Goal: Task Accomplishment & Management: Complete application form

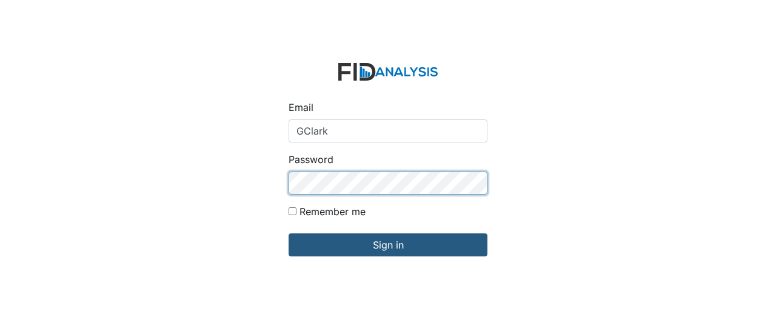
click at [289, 233] on input "Sign in" at bounding box center [388, 244] width 199 height 23
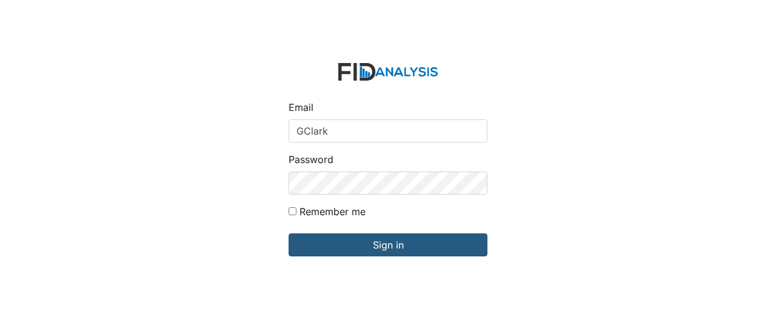
click at [450, 147] on form "Email GClark Password Remember me Sign in" at bounding box center [388, 166] width 218 height 227
click at [342, 126] on input "GClark" at bounding box center [388, 130] width 199 height 23
type input "GClark@lifeincorporated.com"
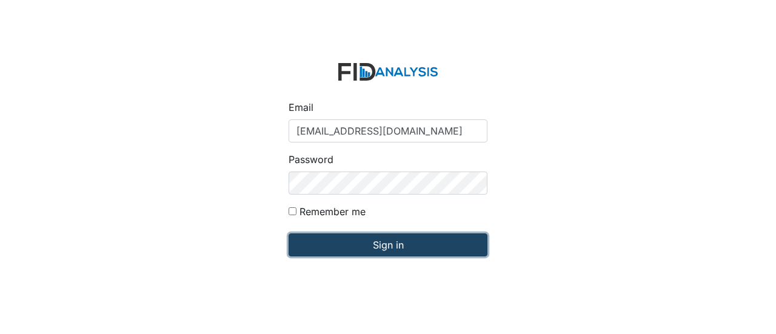
click at [377, 249] on input "Sign in" at bounding box center [388, 244] width 199 height 23
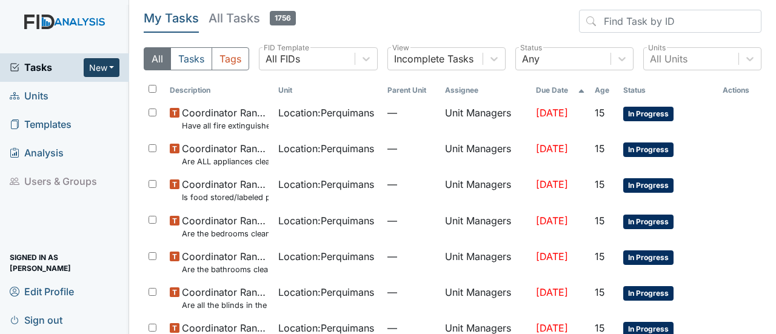
click at [114, 71] on button "New" at bounding box center [102, 67] width 36 height 19
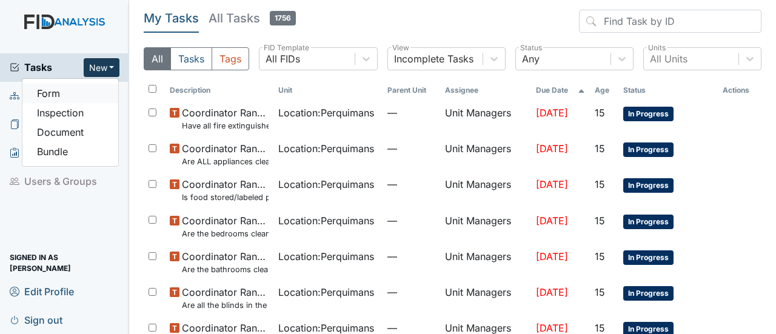
click at [65, 89] on link "Form" at bounding box center [70, 93] width 96 height 19
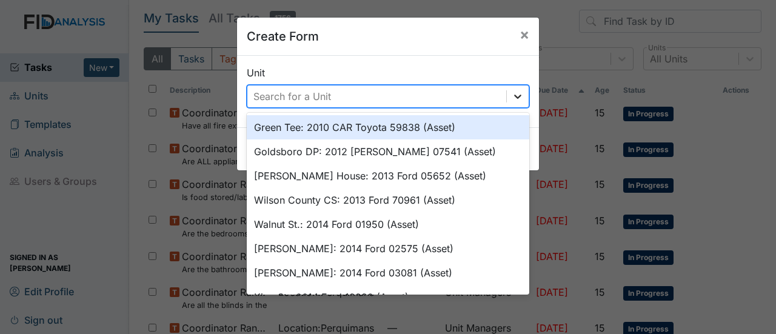
click at [514, 97] on icon at bounding box center [517, 97] width 7 height 4
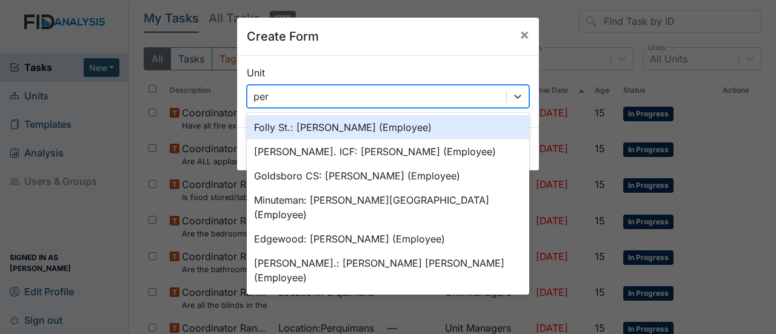
type input "perq"
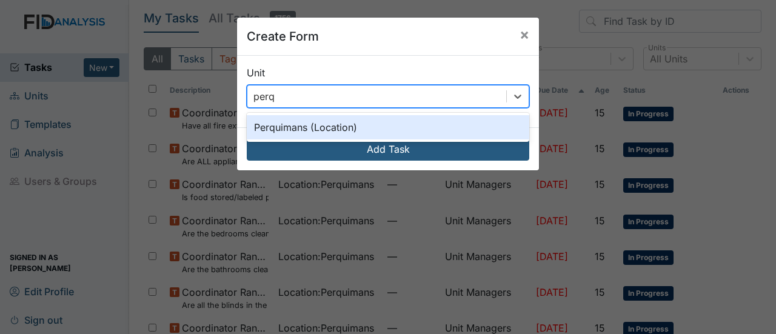
click at [395, 126] on div "Perquimans (Location)" at bounding box center [388, 127] width 283 height 24
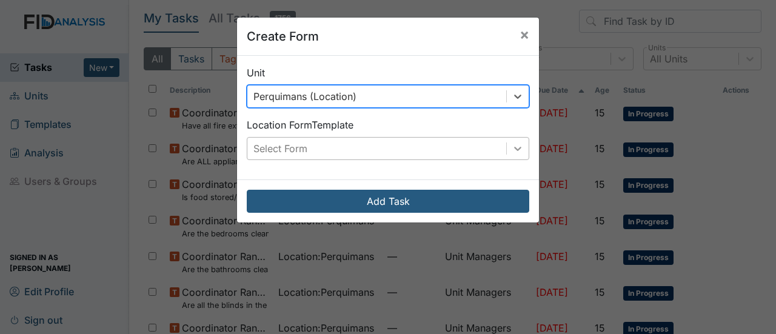
click at [515, 146] on icon at bounding box center [518, 149] width 12 height 12
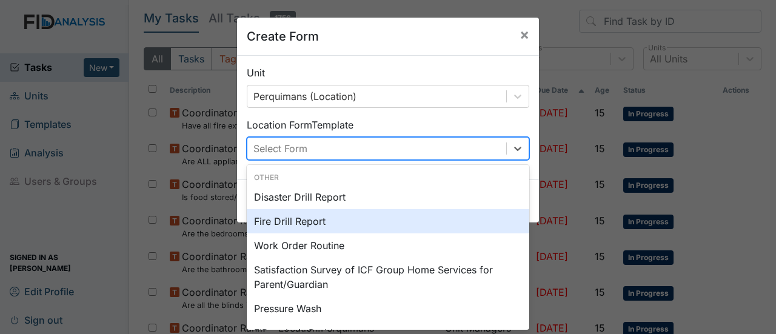
click at [372, 229] on div "Fire Drill Report" at bounding box center [388, 221] width 283 height 24
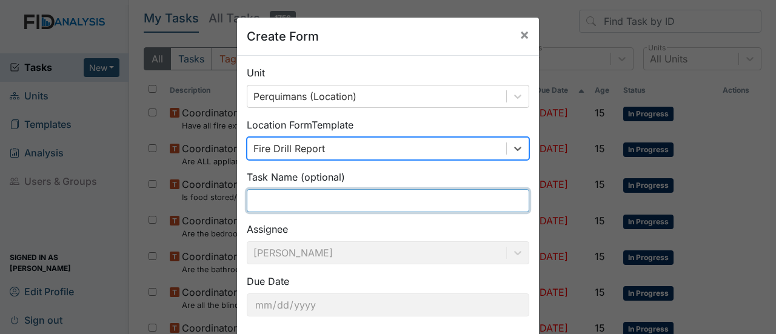
click at [295, 209] on input "text" at bounding box center [388, 200] width 283 height 23
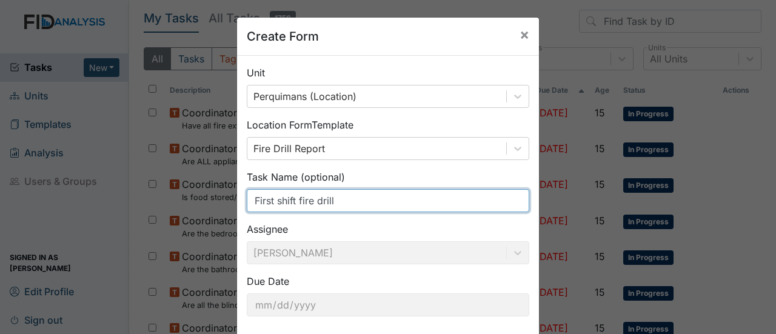
scroll to position [61, 0]
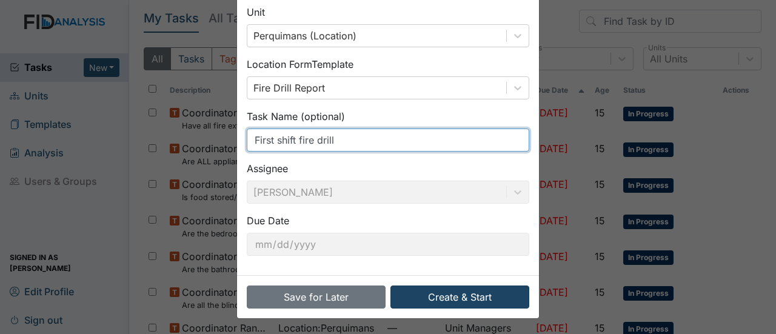
type input "First shift fire drill"
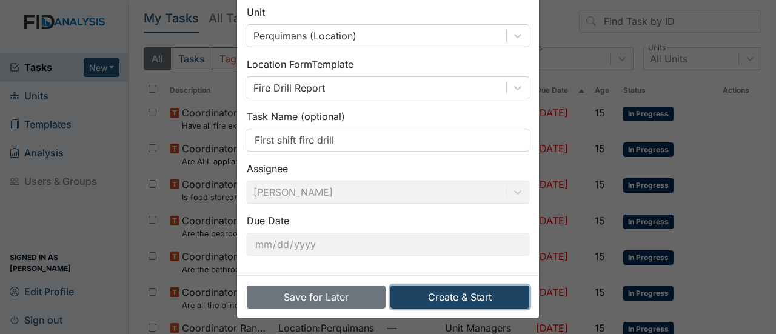
click at [489, 297] on button "Create & Start" at bounding box center [460, 297] width 139 height 23
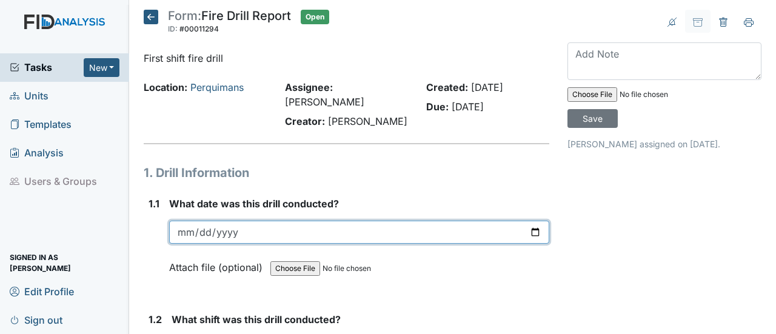
click at [530, 221] on input "date" at bounding box center [359, 232] width 380 height 23
type input "2025-10-01"
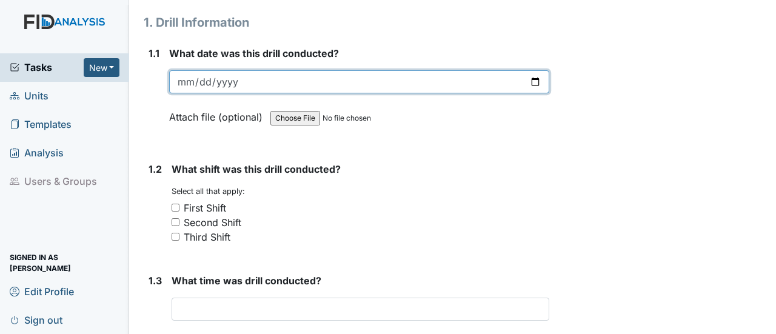
scroll to position [182, 0]
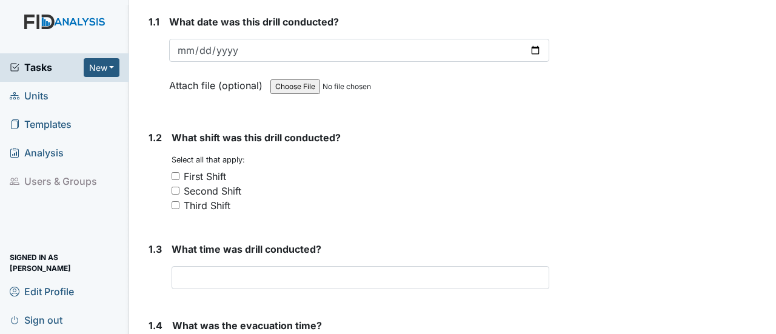
click at [174, 172] on input "First Shift" at bounding box center [176, 176] width 8 height 8
checkbox input "true"
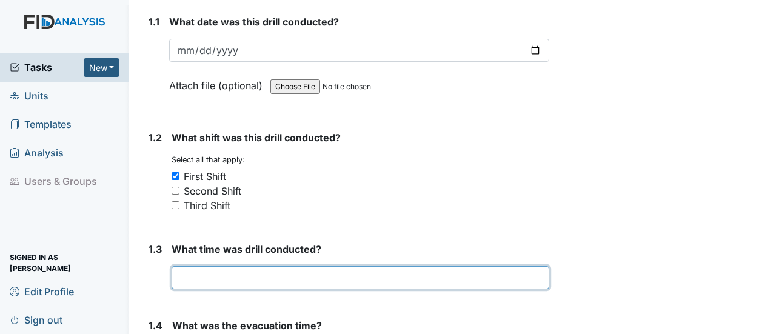
click at [195, 266] on input "text" at bounding box center [361, 277] width 378 height 23
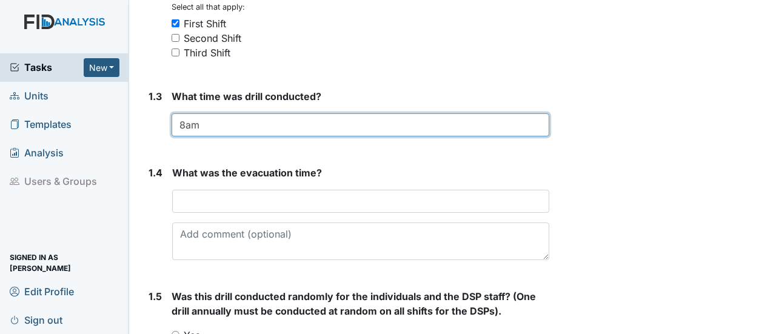
scroll to position [364, 0]
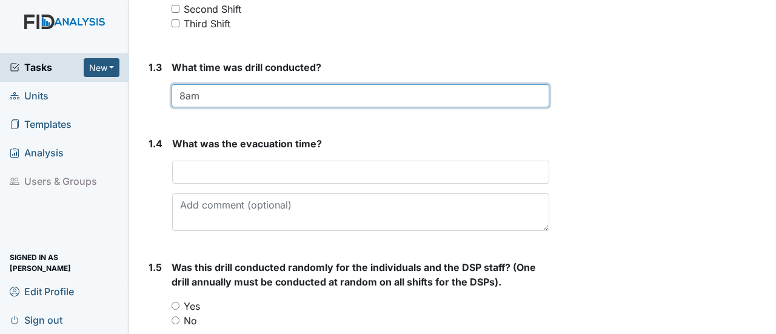
type input "8am"
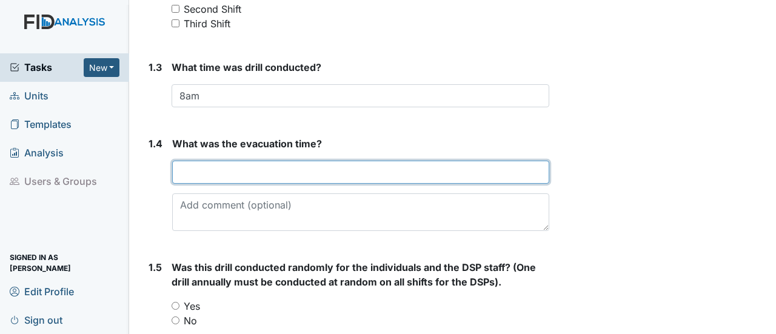
click at [190, 161] on input "text" at bounding box center [360, 172] width 377 height 23
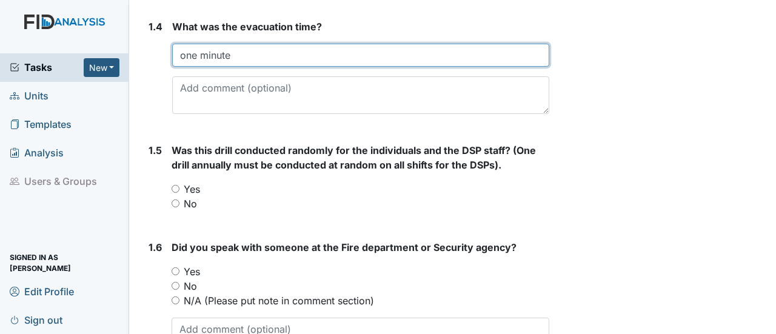
scroll to position [485, 0]
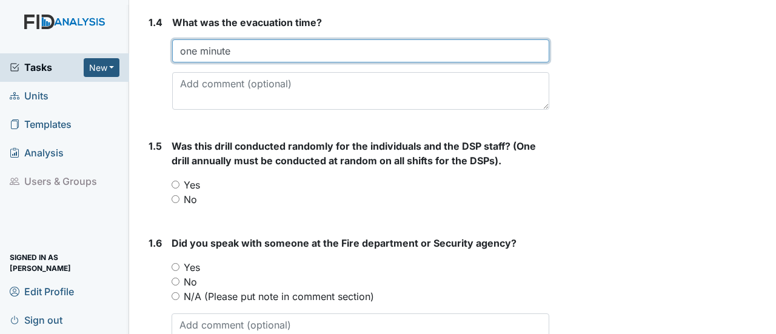
type input "one minute"
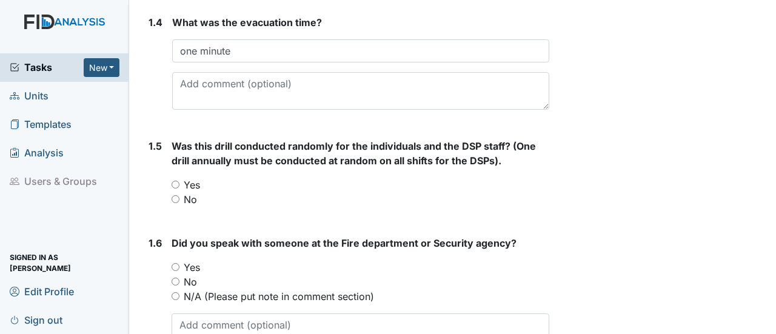
click at [173, 195] on input "No" at bounding box center [176, 199] width 8 height 8
radio input "true"
click at [178, 292] on input "N/A (Please put note in comment section)" at bounding box center [176, 296] width 8 height 8
radio input "true"
click at [193, 314] on textarea at bounding box center [361, 333] width 378 height 38
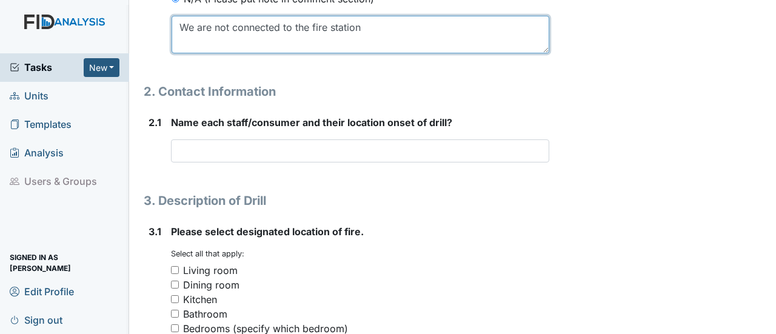
scroll to position [788, 0]
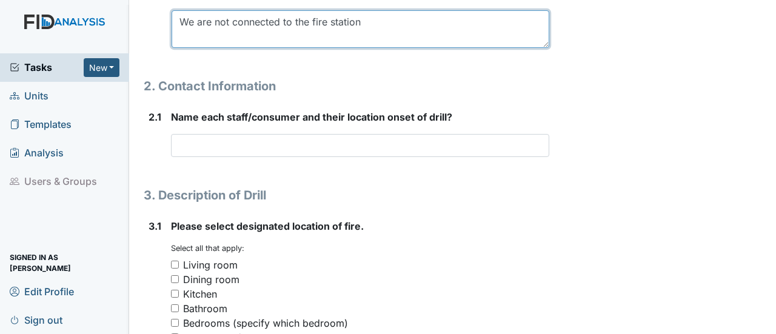
type textarea "We are not connected to the fire station"
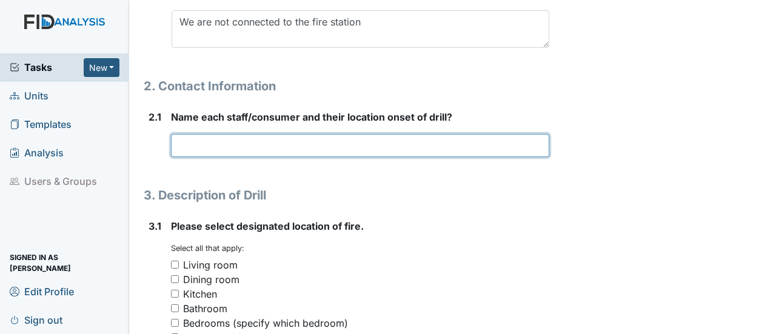
click at [196, 134] on input "text" at bounding box center [360, 145] width 378 height 23
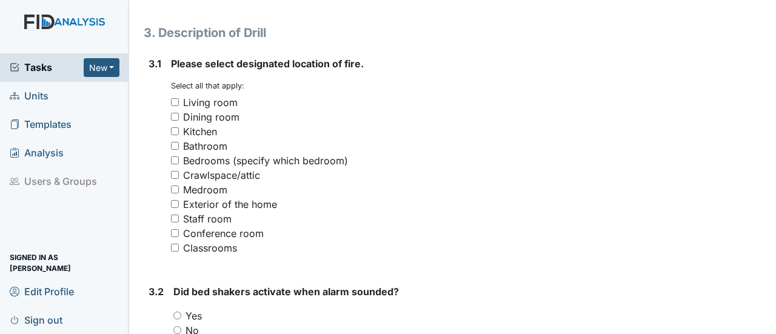
scroll to position [970, 0]
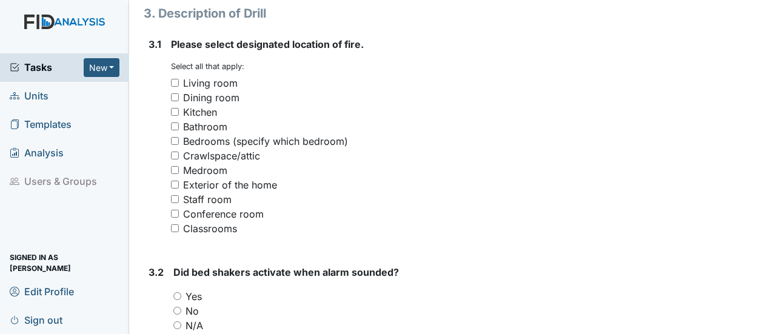
type input "Everyone was in the dinning room"
click at [175, 108] on input "Kitchen" at bounding box center [175, 112] width 8 height 8
checkbox input "true"
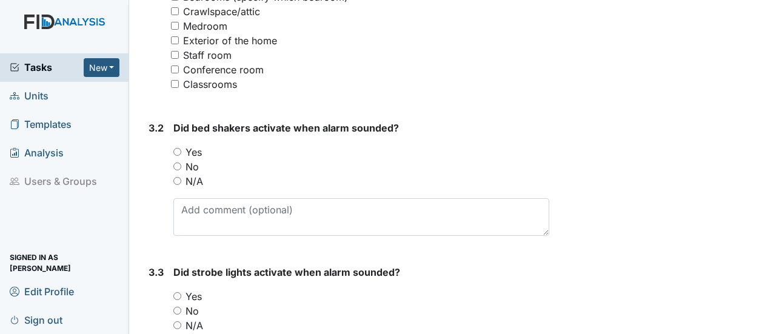
scroll to position [1152, 0]
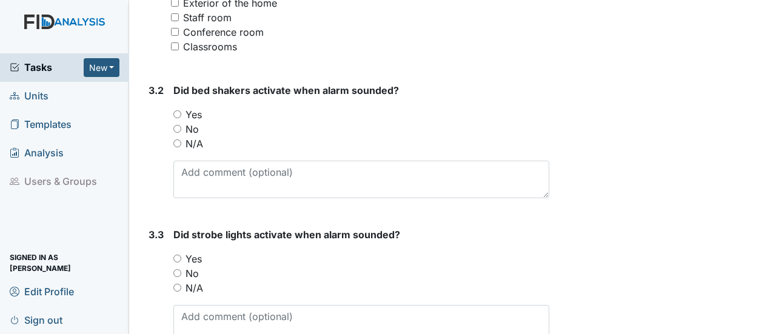
click at [179, 139] on input "N/A" at bounding box center [177, 143] width 8 height 8
radio input "true"
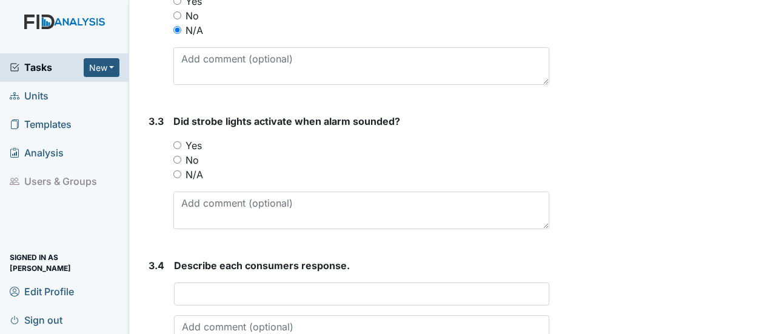
scroll to position [1273, 0]
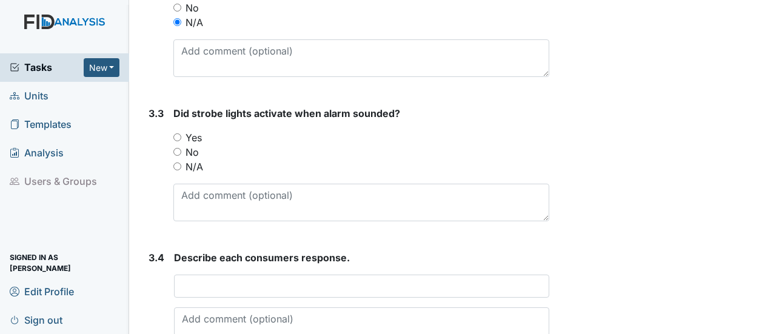
click at [175, 133] on input "Yes" at bounding box center [177, 137] width 8 height 8
radio input "true"
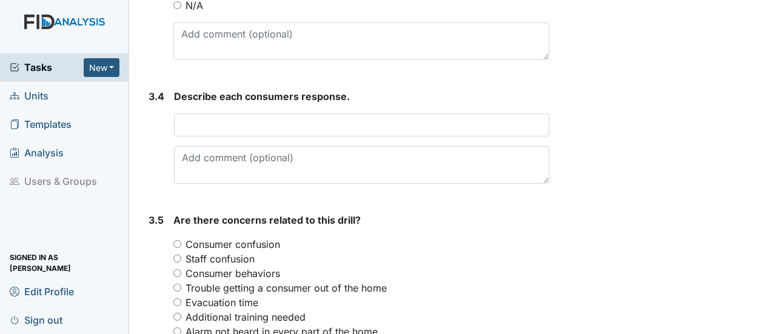
scroll to position [1455, 0]
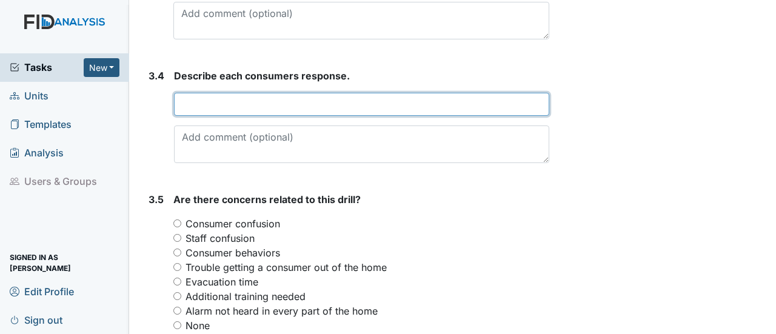
click at [201, 93] on input "text" at bounding box center [361, 104] width 375 height 23
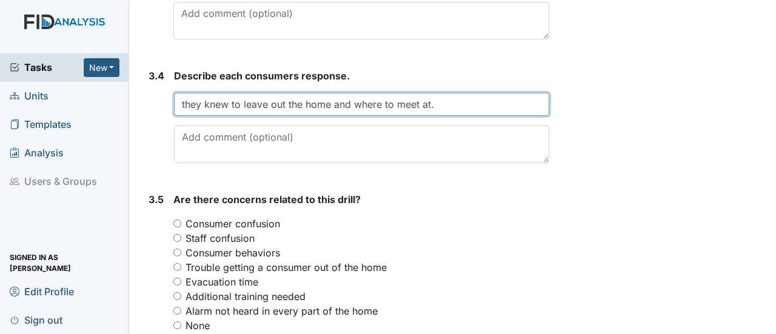
type input "they knew to leave out the home and where to meet at."
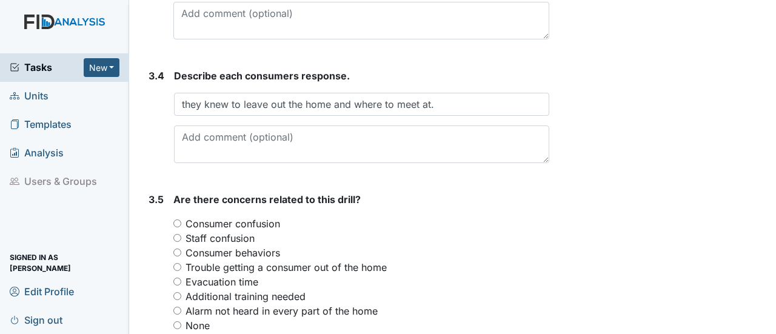
click at [175, 321] on input "None" at bounding box center [177, 325] width 8 height 8
radio input "true"
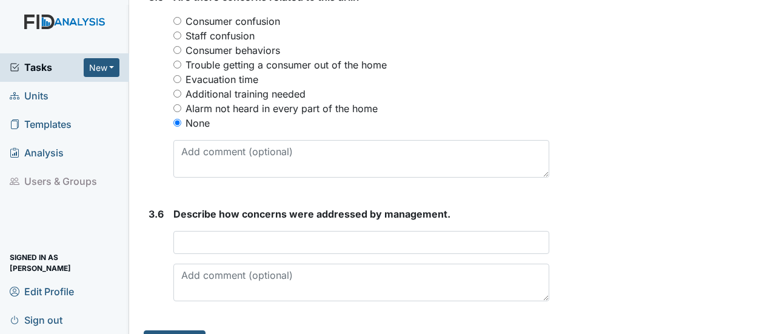
scroll to position [1668, 0]
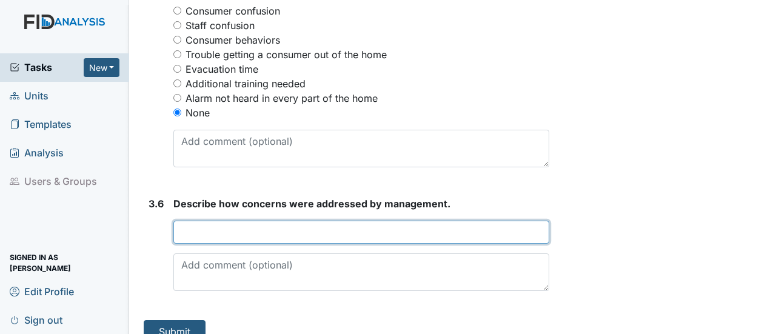
click at [208, 221] on input "text" at bounding box center [361, 232] width 376 height 23
type input "NONE"
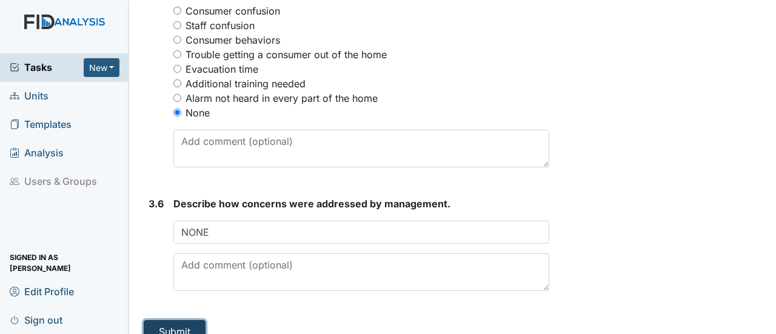
click at [183, 320] on button "Submit" at bounding box center [175, 331] width 62 height 23
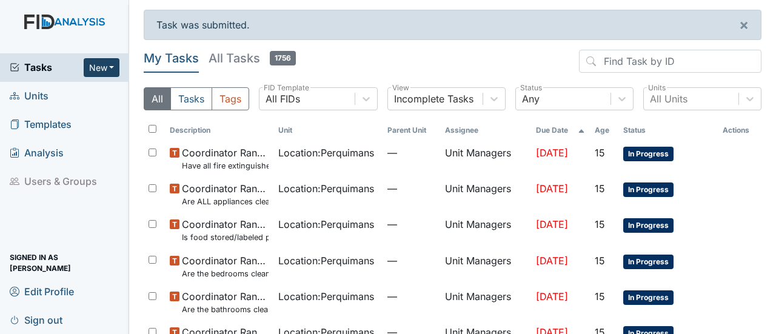
click at [107, 70] on button "New" at bounding box center [102, 67] width 36 height 19
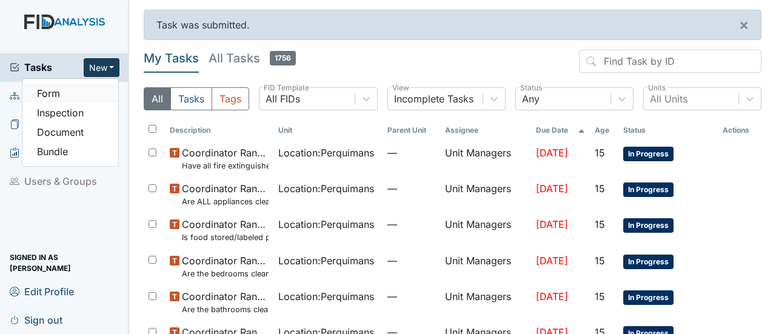
click at [102, 94] on link "Form" at bounding box center [70, 93] width 96 height 19
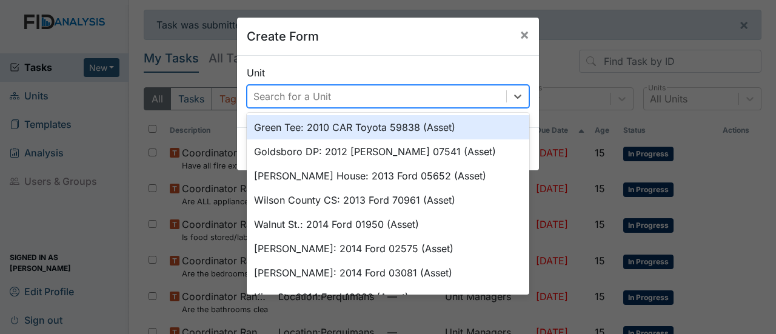
click at [501, 94] on div "Search for a Unit" at bounding box center [376, 97] width 259 height 22
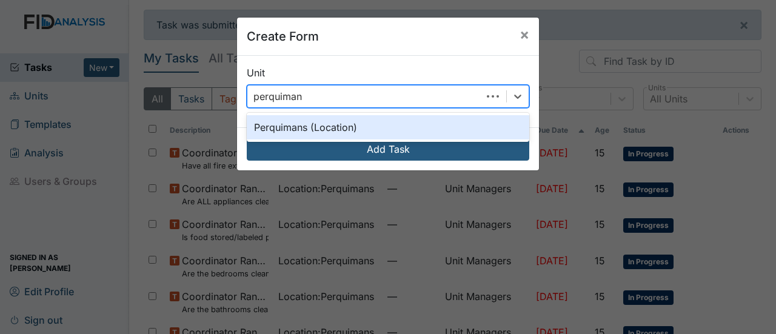
type input "perquimans"
click at [410, 129] on div "Perquimans (Location)" at bounding box center [388, 127] width 283 height 24
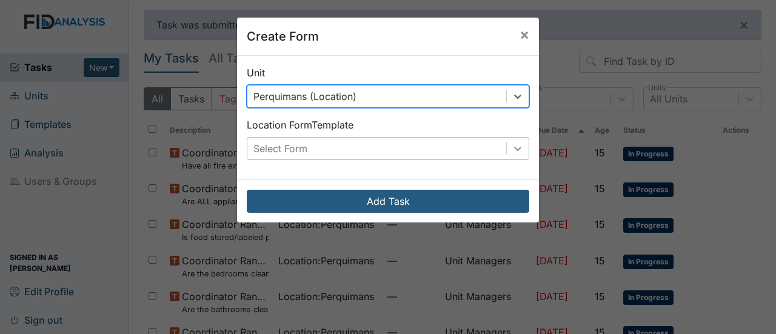
click at [512, 147] on icon at bounding box center [518, 149] width 12 height 12
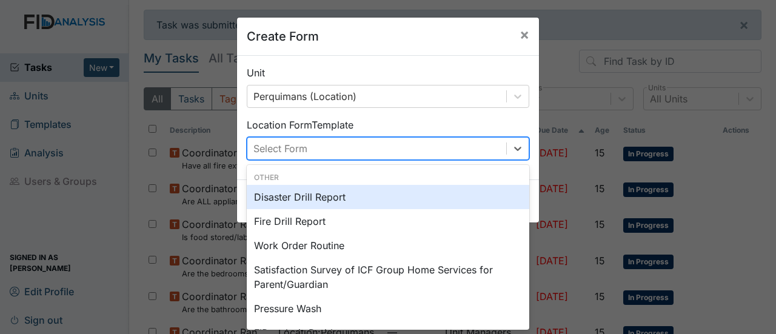
click at [338, 193] on div "Disaster Drill Report" at bounding box center [388, 197] width 283 height 24
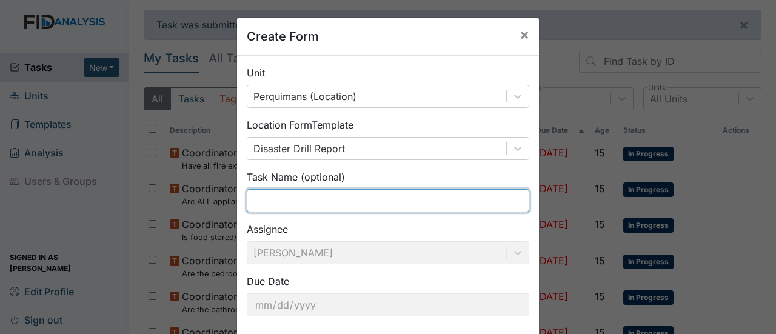
click at [325, 208] on input "text" at bounding box center [388, 200] width 283 height 23
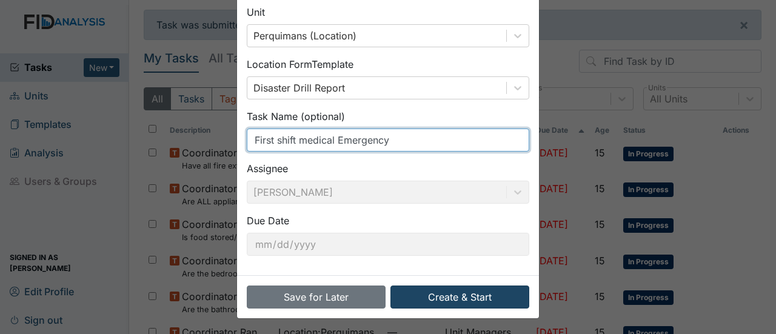
type input "First shift medical Emergency"
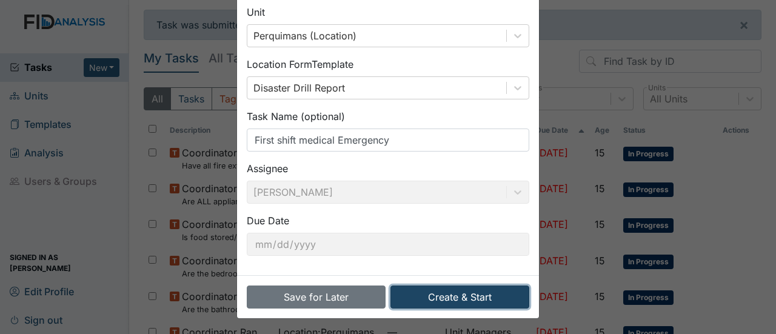
click at [445, 297] on button "Create & Start" at bounding box center [460, 297] width 139 height 23
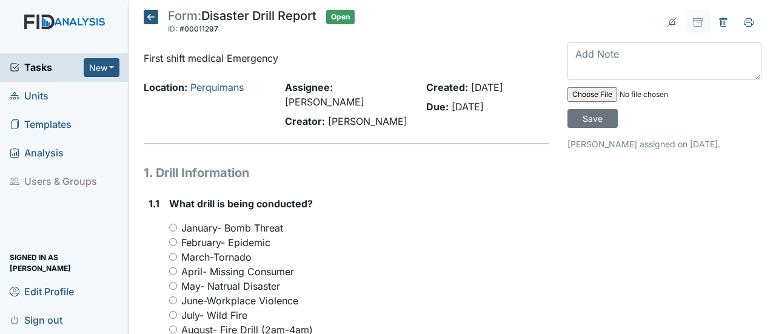
click at [153, 15] on icon at bounding box center [151, 17] width 15 height 15
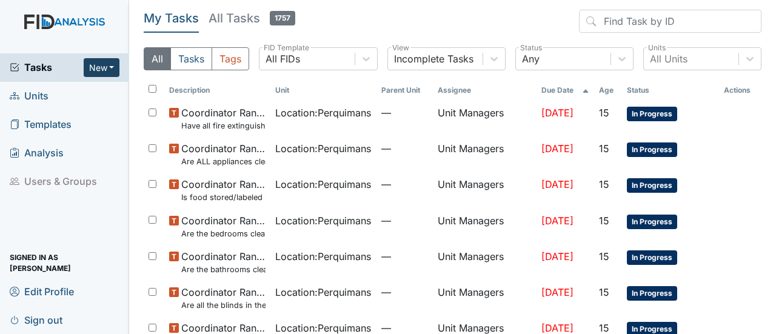
click at [110, 65] on button "New" at bounding box center [102, 67] width 36 height 19
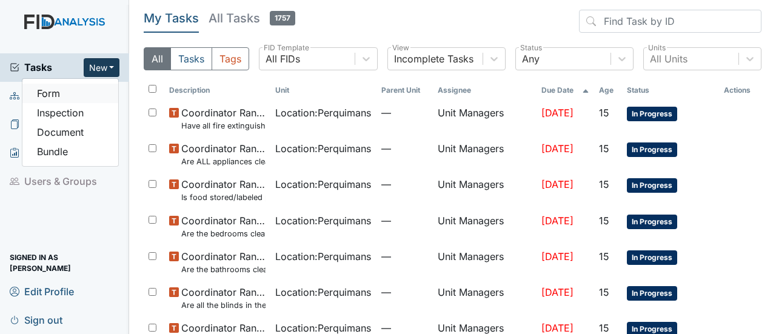
click at [95, 98] on link "Form" at bounding box center [70, 93] width 96 height 19
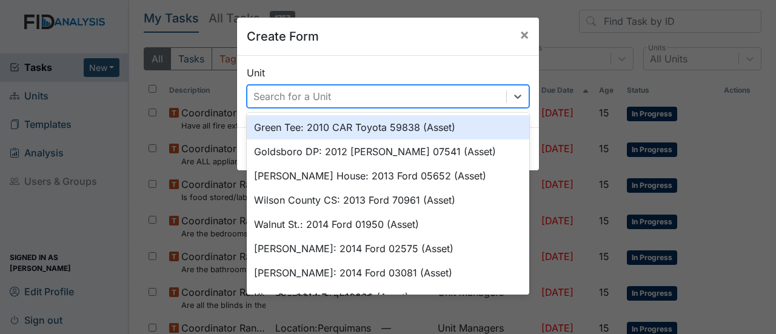
click at [451, 88] on div "Search for a Unit" at bounding box center [376, 97] width 259 height 22
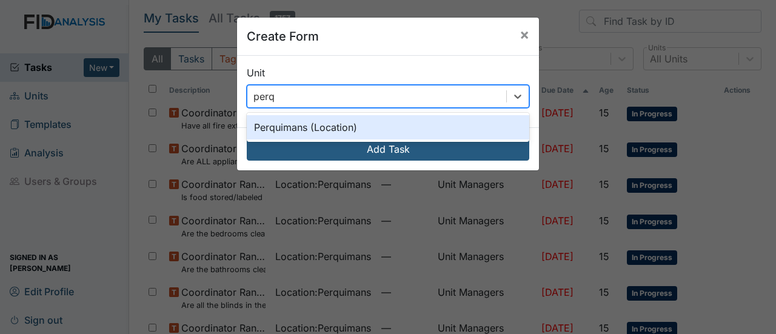
type input "perqu"
click at [404, 128] on div "Perquimans (Location)" at bounding box center [388, 127] width 283 height 24
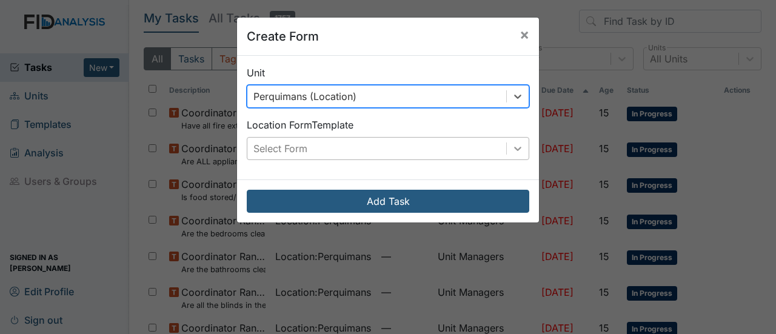
click at [514, 146] on icon at bounding box center [518, 149] width 12 height 12
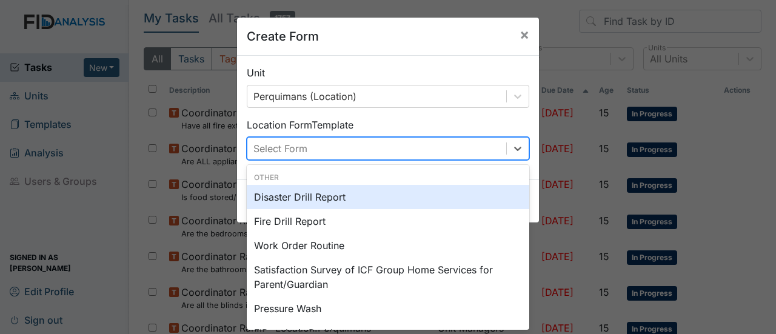
click at [357, 190] on div "Disaster Drill Report" at bounding box center [388, 197] width 283 height 24
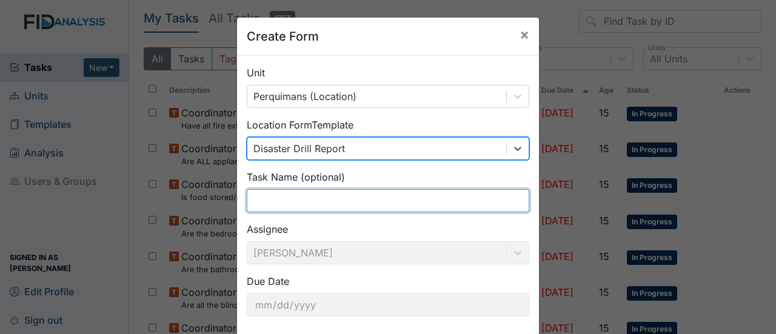
click at [323, 200] on input "text" at bounding box center [388, 200] width 283 height 23
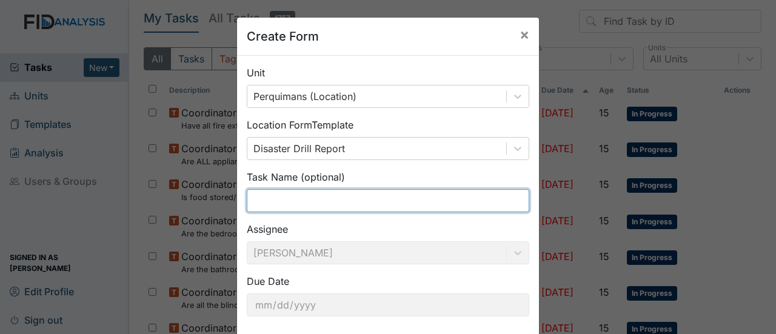
click at [260, 201] on input "text" at bounding box center [388, 200] width 283 height 23
type input "First shift medical Emergency"
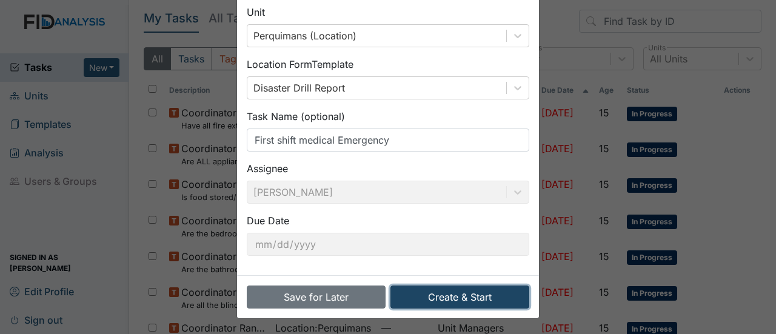
click at [434, 290] on button "Create & Start" at bounding box center [460, 297] width 139 height 23
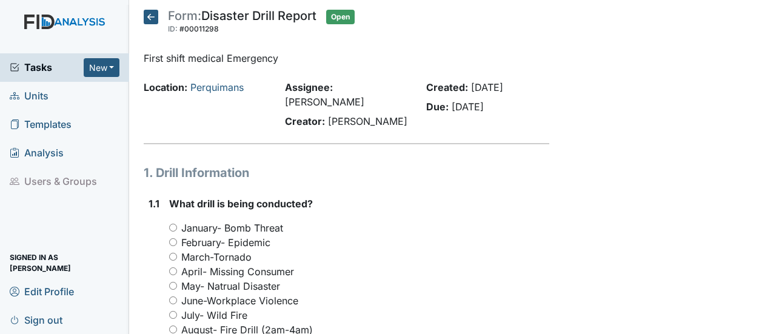
click at [428, 308] on div "July- Wild Fire" at bounding box center [359, 315] width 380 height 15
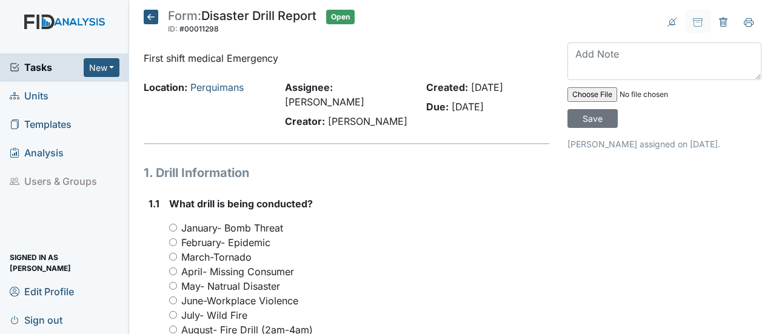
scroll to position [61, 0]
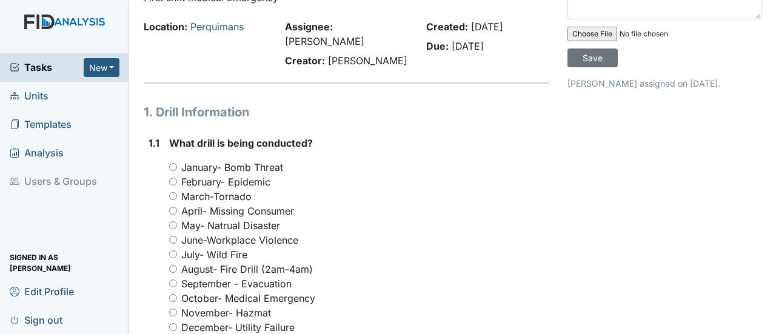
click at [176, 294] on input "October- Medical Emergency" at bounding box center [173, 298] width 8 height 8
radio input "true"
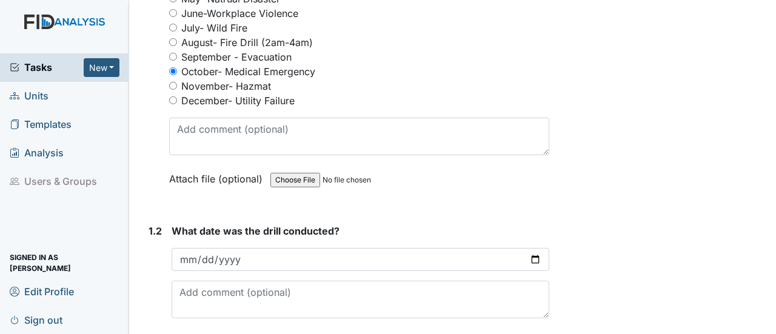
scroll to position [303, 0]
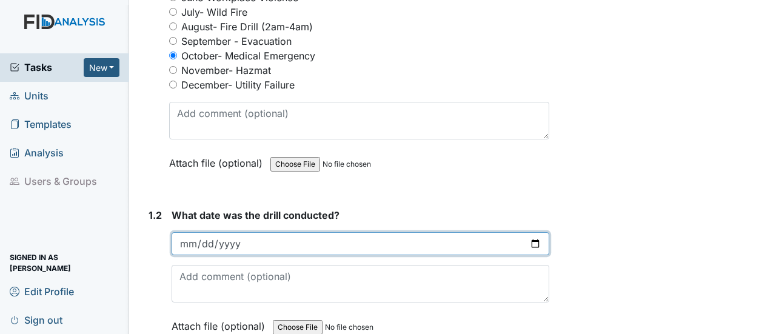
click at [529, 232] on input "date" at bounding box center [361, 243] width 378 height 23
type input "[DATE]"
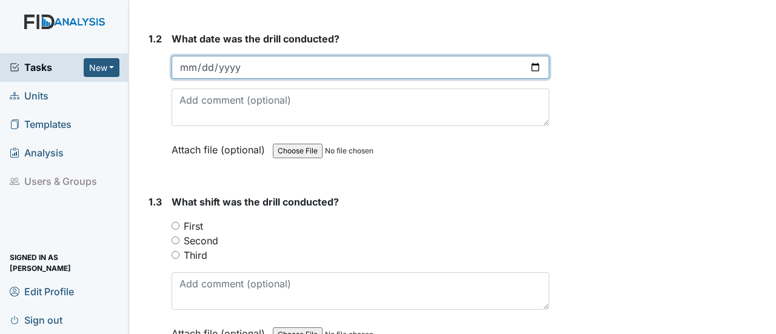
scroll to position [485, 0]
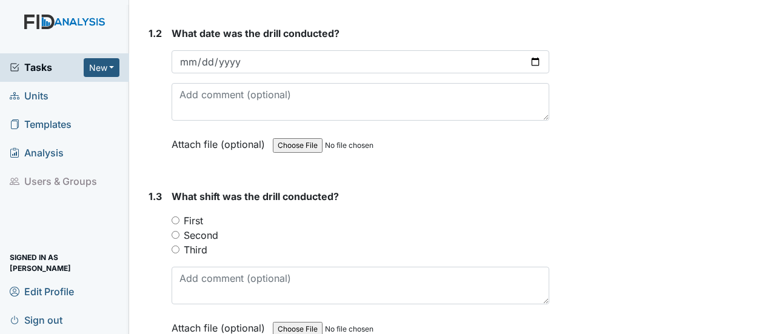
click at [175, 216] on input "First" at bounding box center [176, 220] width 8 height 8
radio input "true"
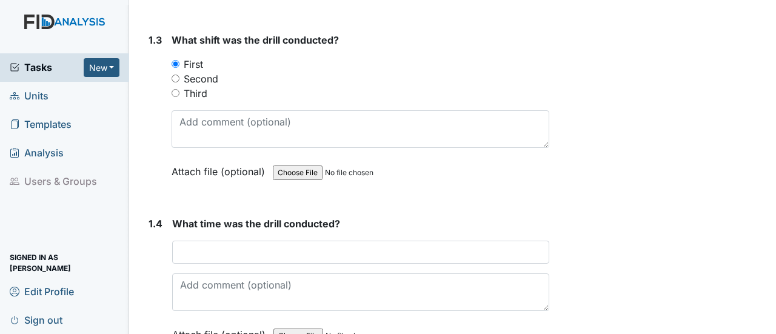
scroll to position [667, 0]
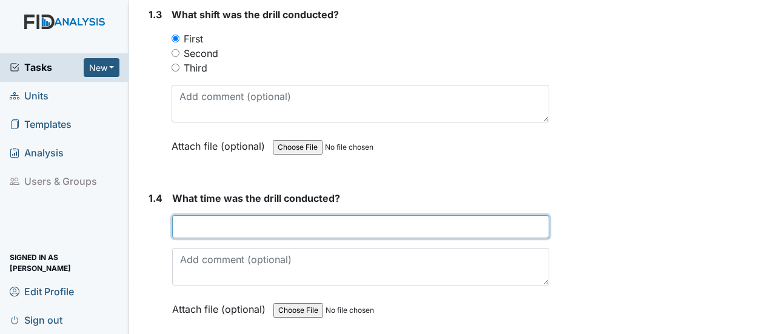
click at [188, 215] on input "text" at bounding box center [360, 226] width 377 height 23
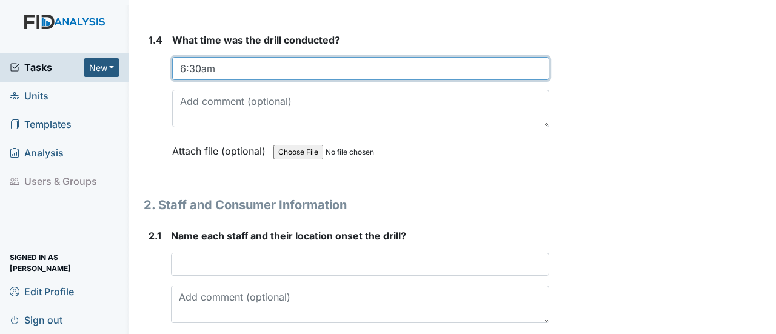
scroll to position [849, 0]
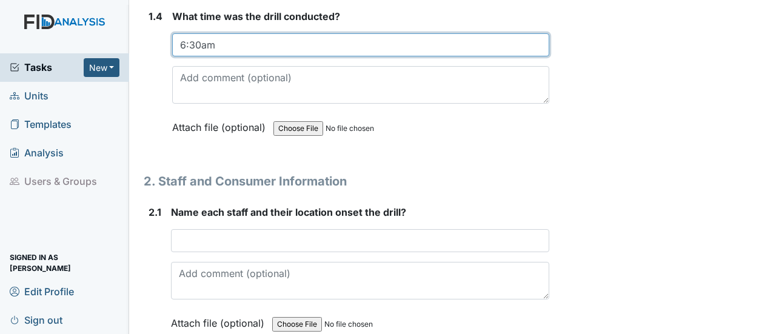
type input "6:30am"
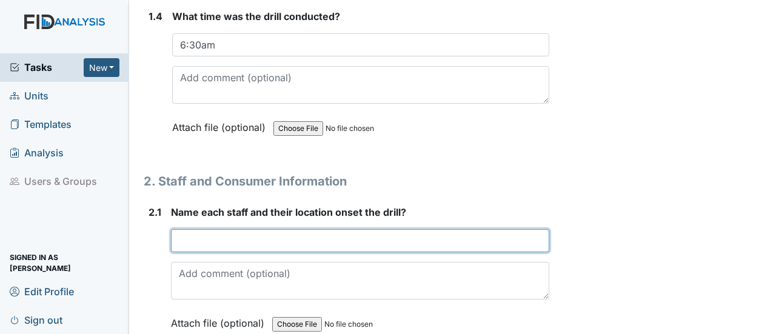
click at [224, 233] on input "text" at bounding box center [360, 240] width 378 height 23
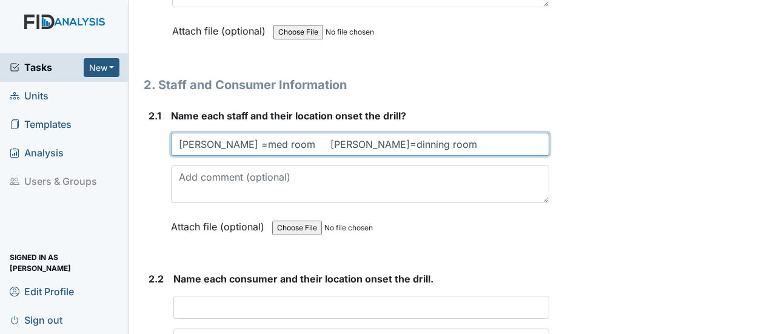
scroll to position [1031, 0]
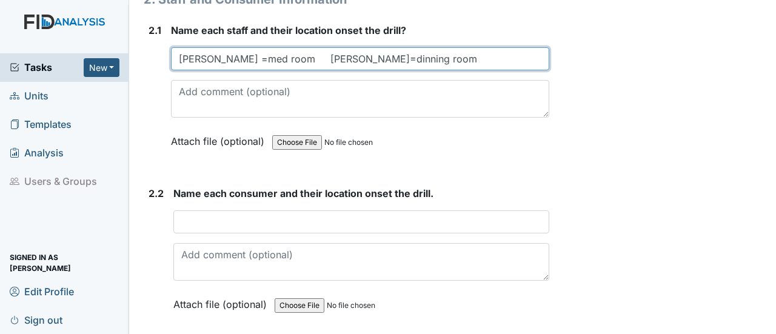
type input "Teresa =med room Gwen=dinning room"
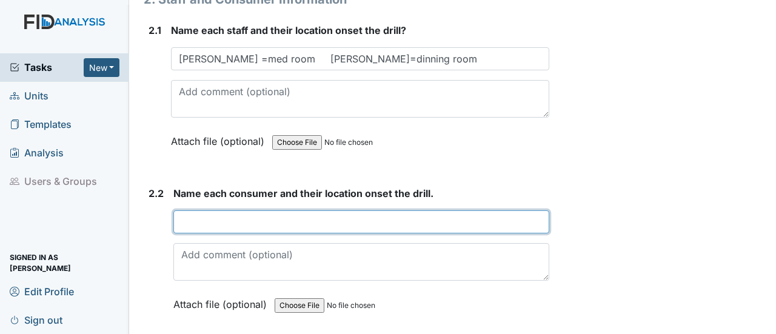
click at [222, 210] on input "text" at bounding box center [361, 221] width 376 height 23
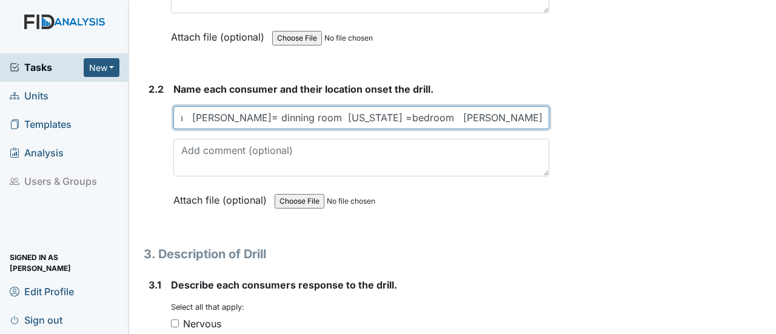
scroll to position [1213, 0]
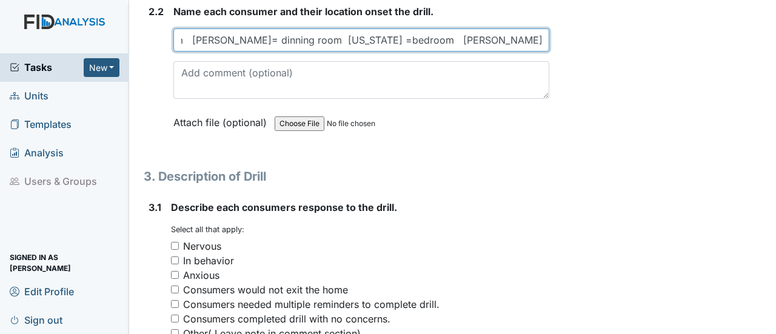
type input "Kim=dinningroom Shamyra= dinning room Virginia =bedroom Kristopher= Kitchen Sim…"
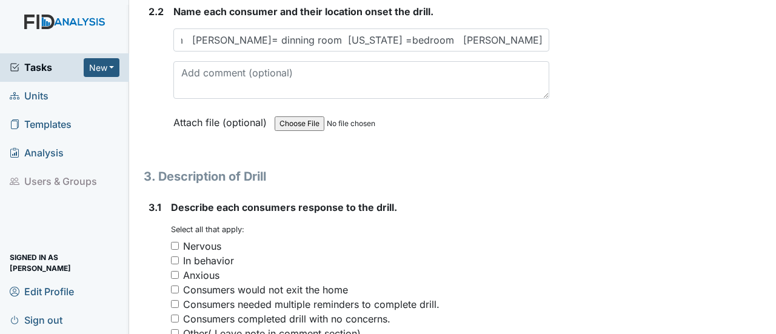
click at [177, 300] on input "Consumers needed multiple reminders to complete drill." at bounding box center [175, 304] width 8 height 8
click at [174, 300] on input "Consumers needed multiple reminders to complete drill." at bounding box center [175, 304] width 8 height 8
checkbox input "false"
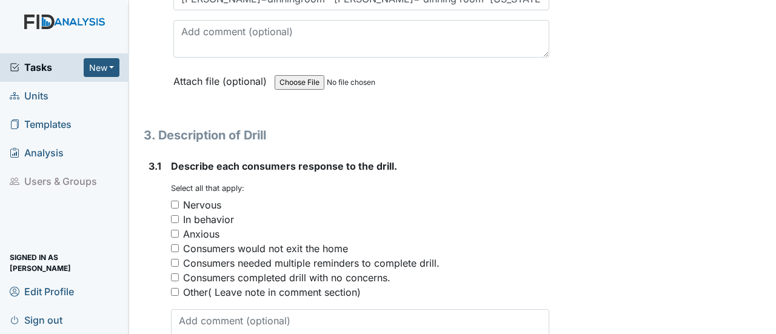
scroll to position [1273, 0]
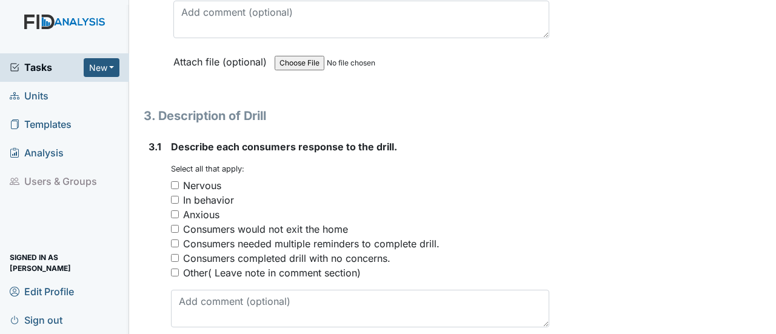
click at [175, 269] on input "Other( Leave note in comment section)" at bounding box center [175, 273] width 8 height 8
checkbox input "true"
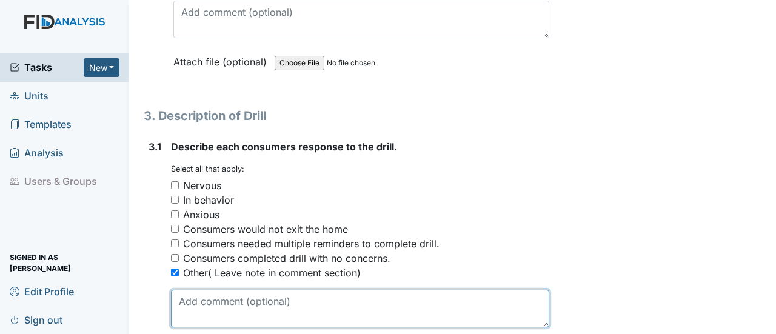
click at [189, 290] on textarea at bounding box center [360, 309] width 378 height 38
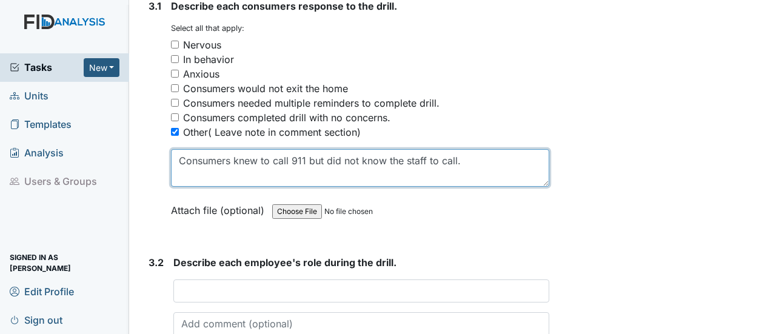
scroll to position [1455, 0]
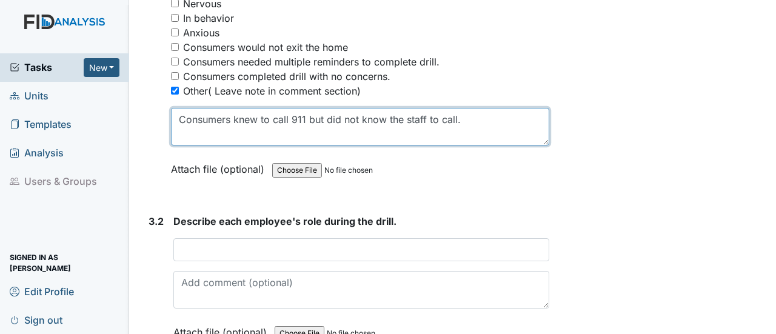
type textarea "Consumers knew to call 911 but did not know the staff to call."
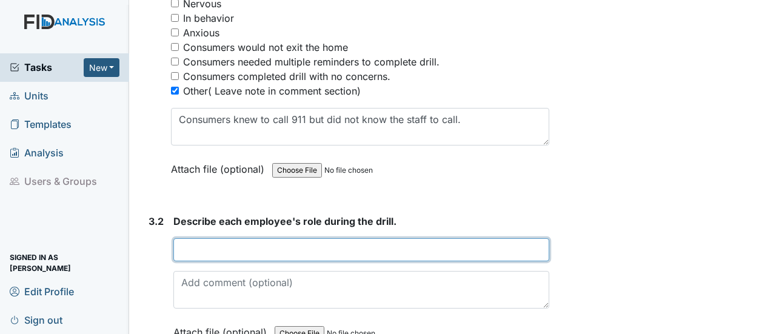
click at [201, 238] on input "text" at bounding box center [361, 249] width 376 height 23
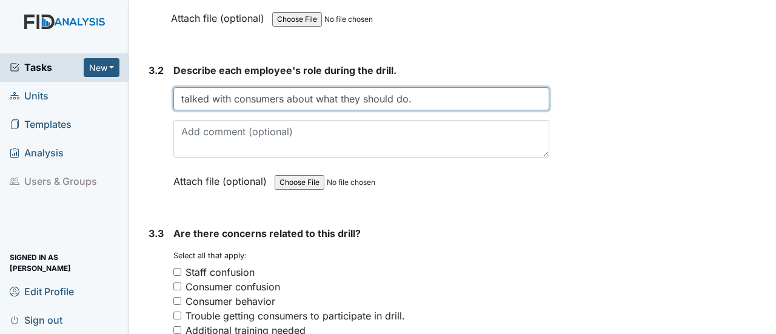
scroll to position [1637, 0]
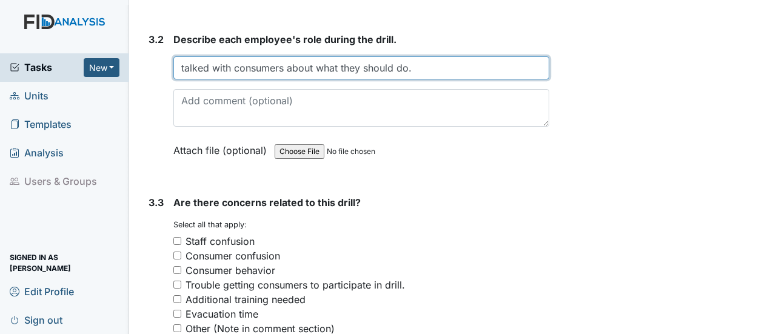
type input "talked with consumers about what they should do."
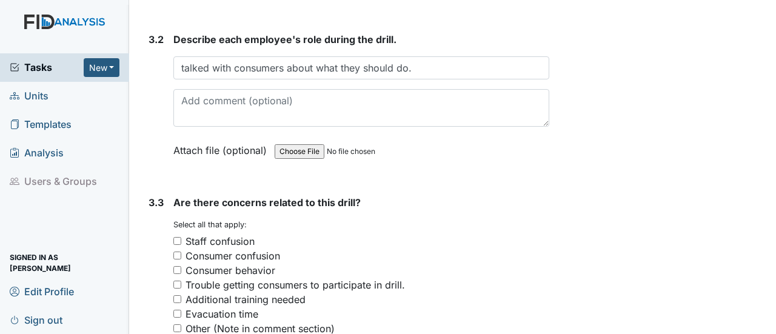
click at [179, 295] on input "Additional training needed" at bounding box center [177, 299] width 8 height 8
checkbox input "true"
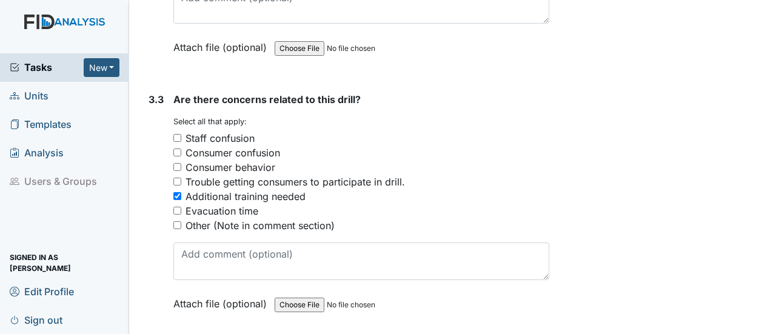
scroll to position [1819, 0]
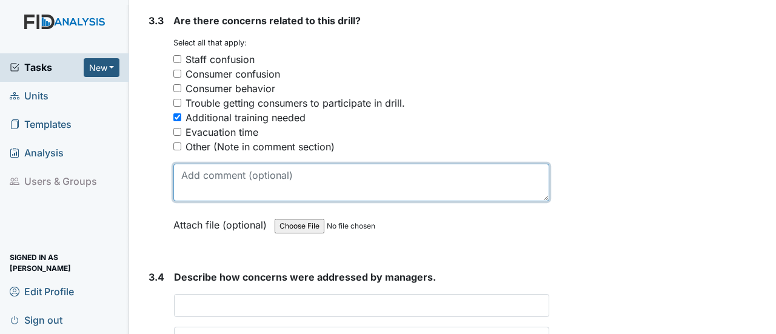
click at [207, 164] on textarea at bounding box center [361, 183] width 376 height 38
type textarea "W"
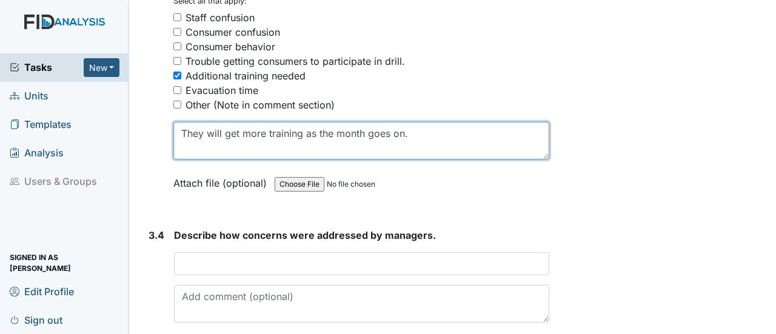
scroll to position [1941, 0]
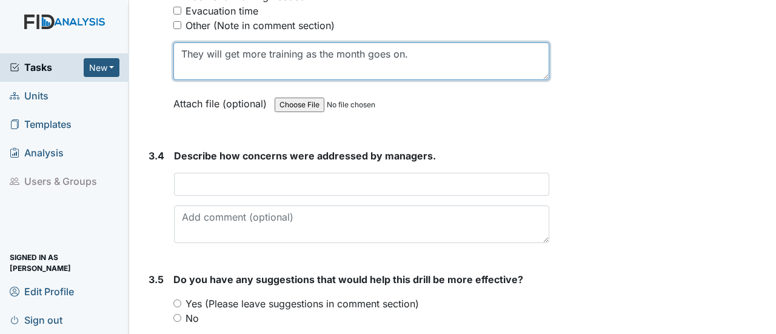
type textarea "They will get more training as the month goes on."
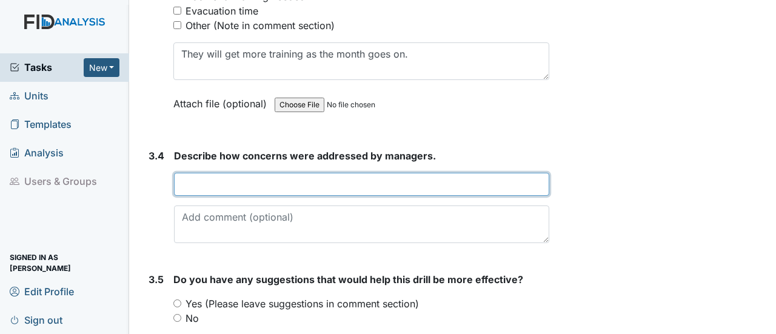
click at [235, 173] on input "text" at bounding box center [361, 184] width 375 height 23
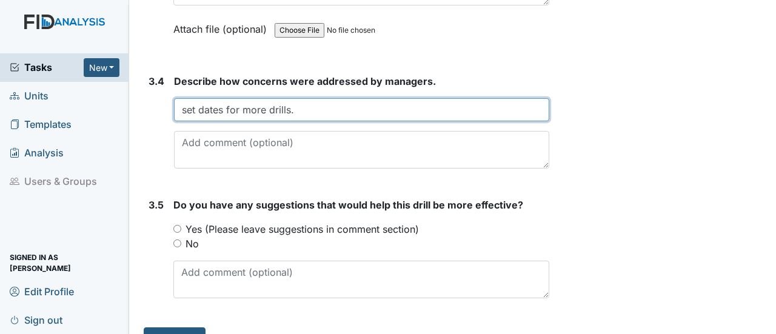
scroll to position [2016, 0]
type input "set dates for more drills."
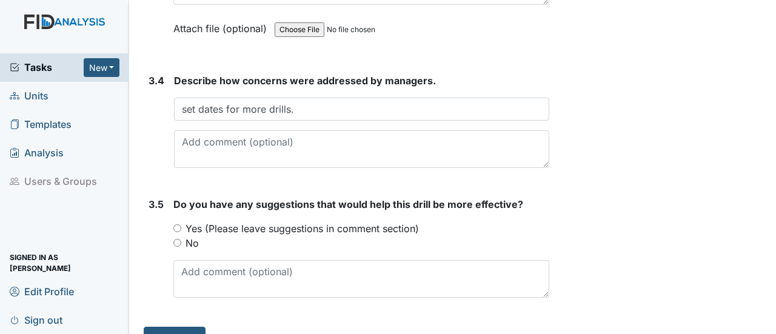
drag, startPoint x: 195, startPoint y: 233, endPoint x: 180, endPoint y: 230, distance: 14.9
click at [188, 231] on div "Do you have any suggestions that would help this drill be more effective? You m…" at bounding box center [361, 247] width 376 height 101
click at [178, 239] on input "No" at bounding box center [177, 243] width 8 height 8
radio input "true"
click at [184, 327] on button "Submit" at bounding box center [175, 338] width 62 height 23
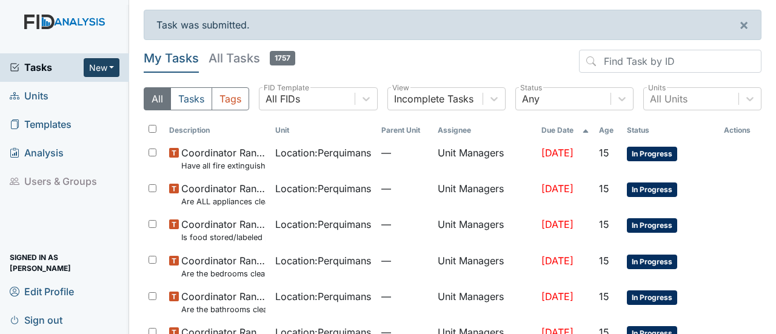
click at [101, 65] on button "New" at bounding box center [102, 67] width 36 height 19
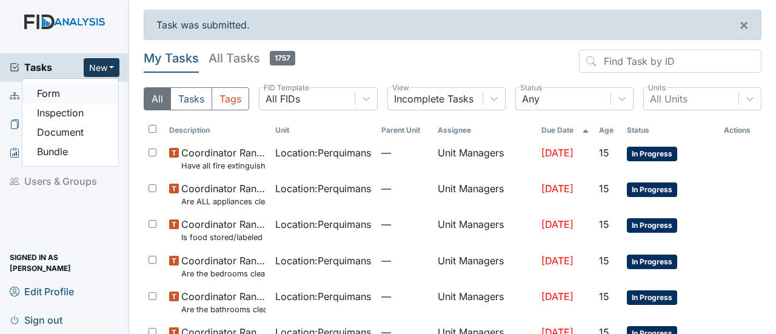
click at [86, 92] on link "Form" at bounding box center [70, 93] width 96 height 19
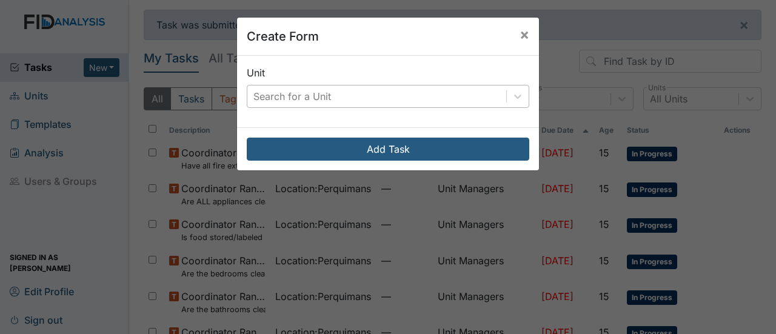
click at [333, 96] on div "Search for a Unit" at bounding box center [376, 97] width 259 height 22
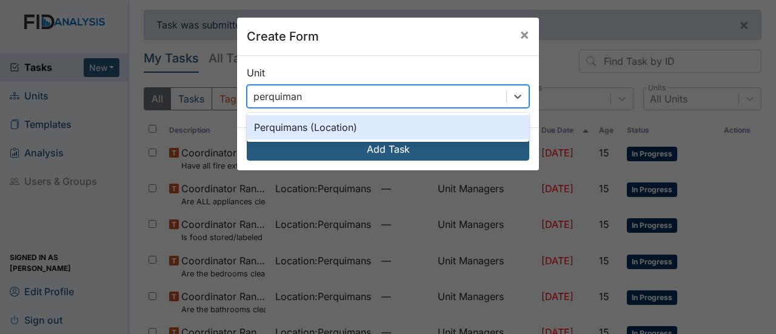
type input "perquimans"
click at [324, 122] on div "Perquimans (Location)" at bounding box center [388, 127] width 283 height 24
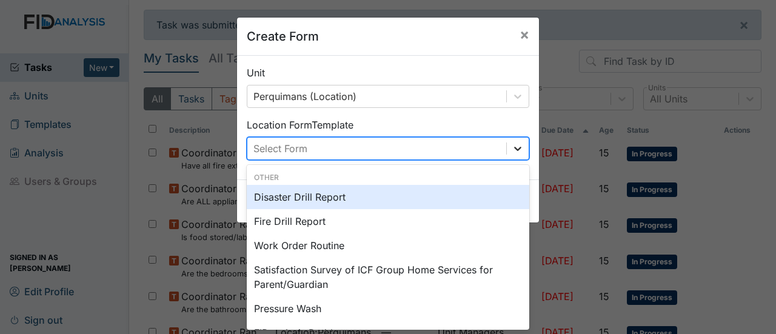
click at [512, 144] on icon at bounding box center [518, 149] width 12 height 12
click at [329, 199] on div "Disaster Drill Report" at bounding box center [388, 197] width 283 height 24
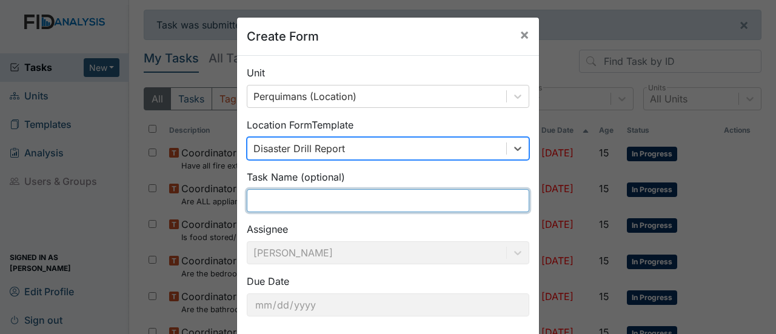
click at [288, 204] on input "text" at bounding box center [388, 200] width 283 height 23
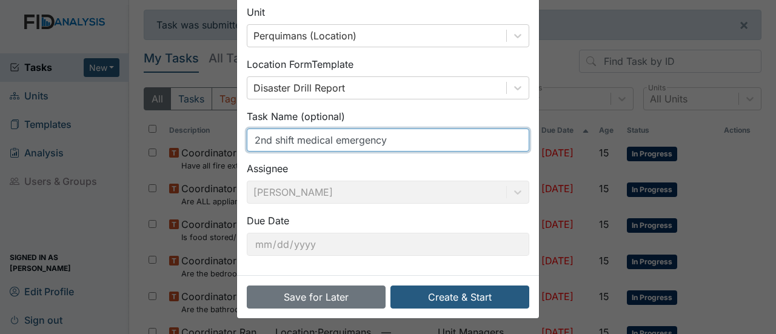
scroll to position [61, 0]
type input "2nd shift medical emergency"
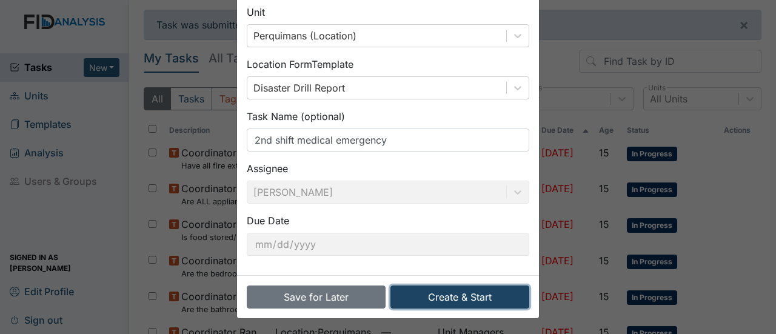
click at [427, 296] on button "Create & Start" at bounding box center [460, 297] width 139 height 23
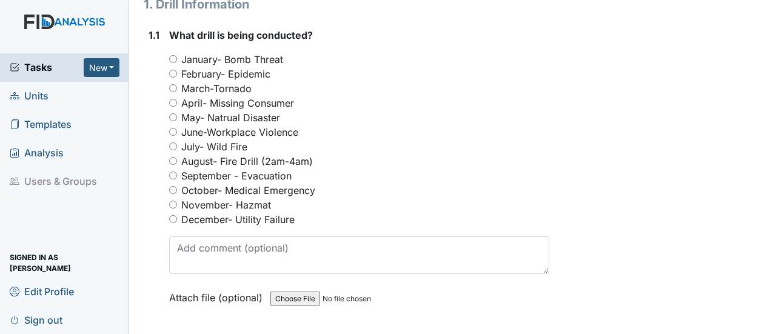
scroll to position [182, 0]
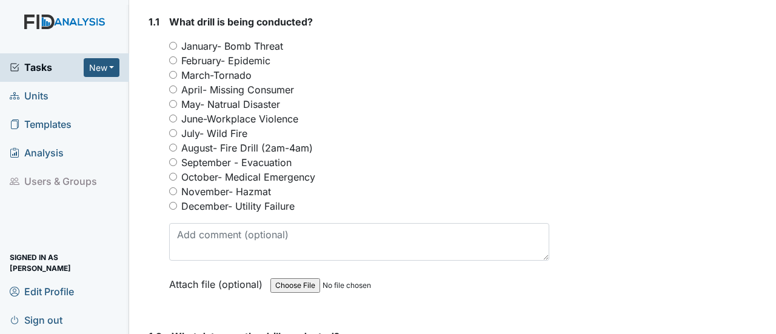
click at [174, 173] on input "October- Medical Emergency" at bounding box center [173, 177] width 8 height 8
radio input "true"
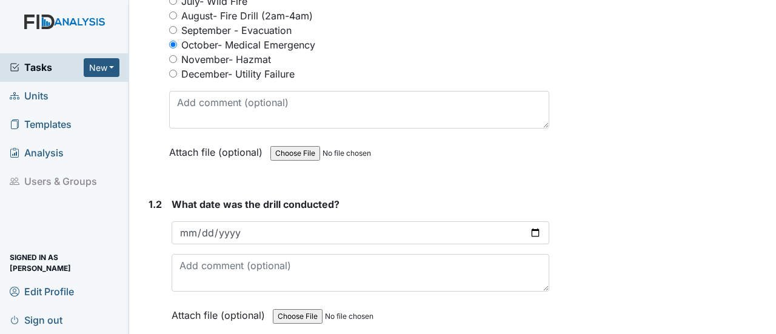
scroll to position [364, 0]
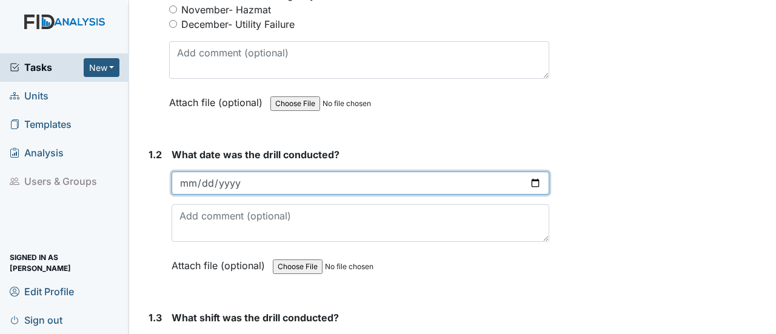
click at [526, 172] on input "date" at bounding box center [361, 183] width 378 height 23
type input "2025-10-02"
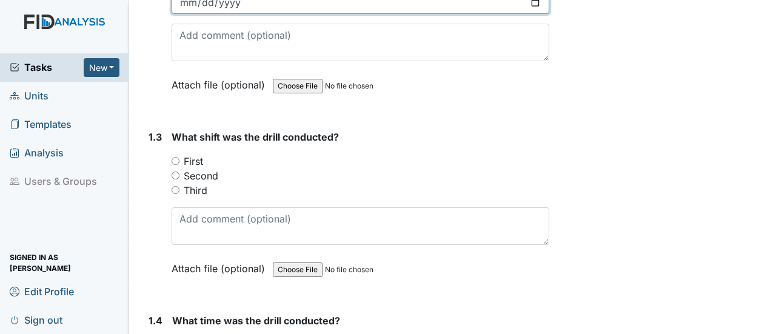
scroll to position [546, 0]
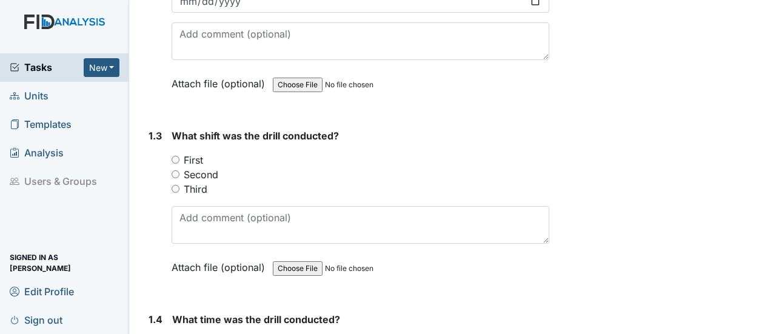
click at [173, 170] on input "Second" at bounding box center [176, 174] width 8 height 8
radio input "true"
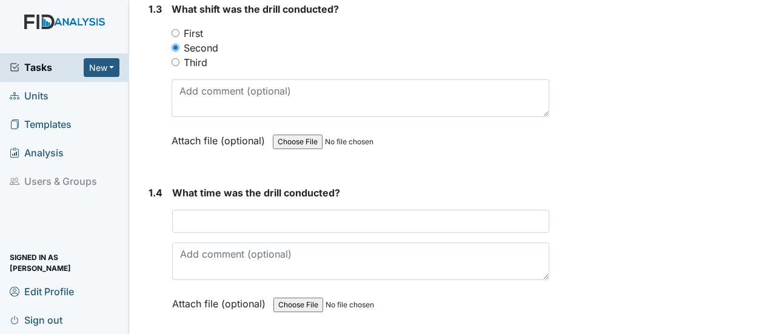
scroll to position [728, 0]
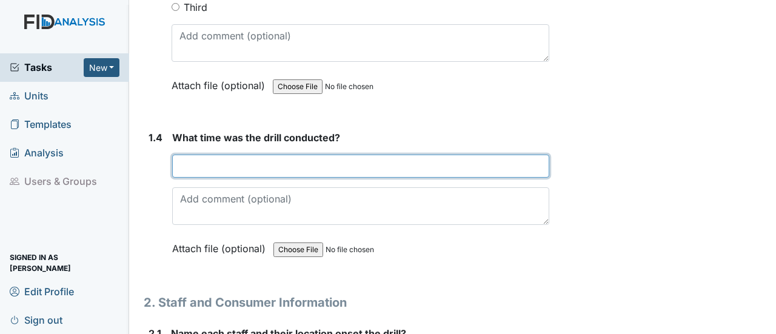
click at [193, 155] on input "text" at bounding box center [360, 166] width 377 height 23
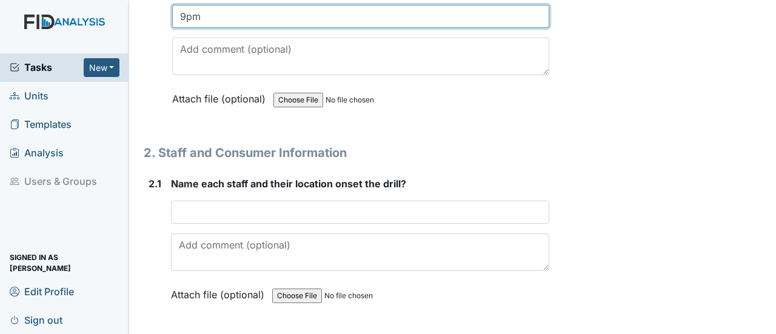
scroll to position [910, 0]
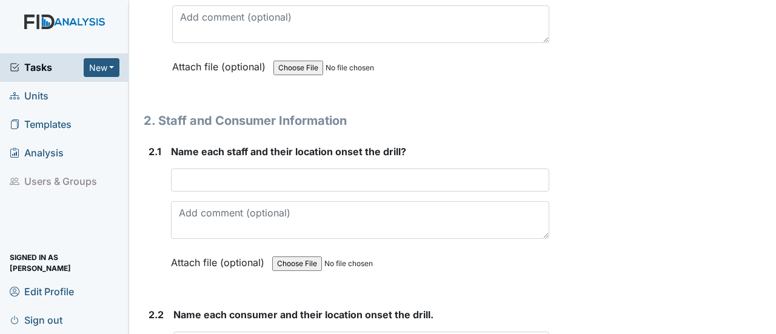
type input "9pm"
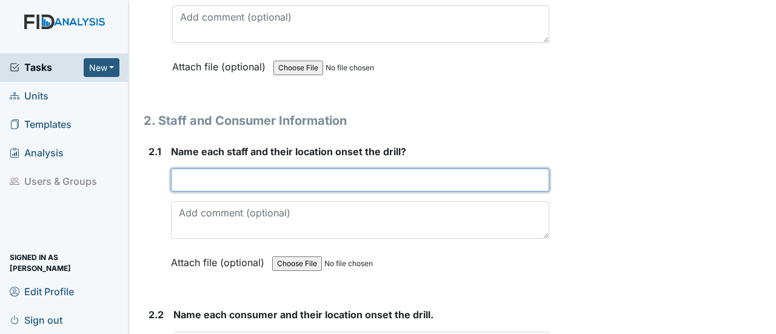
click at [184, 169] on input "text" at bounding box center [360, 180] width 378 height 23
click at [174, 169] on input "text" at bounding box center [360, 180] width 378 height 23
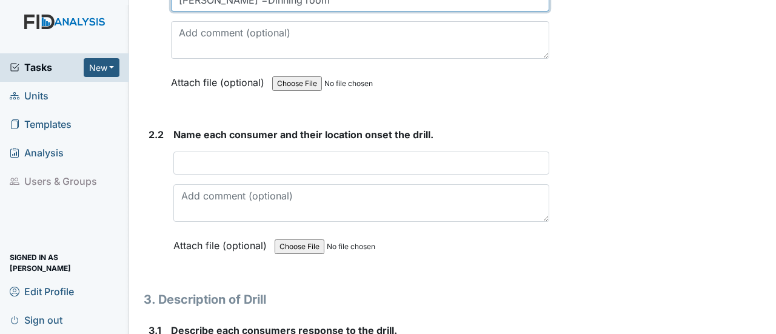
scroll to position [1092, 0]
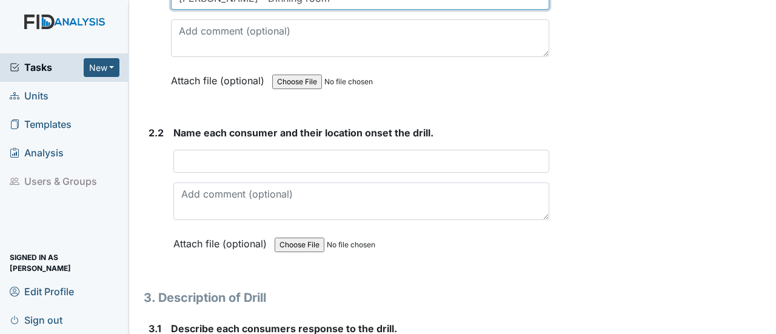
type input "Teresa =Dinning room"
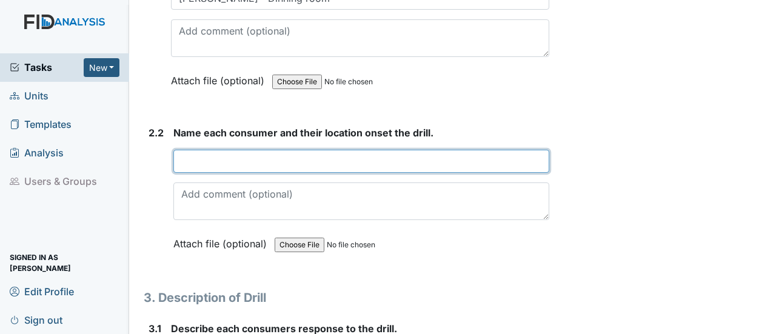
click at [196, 150] on input "text" at bounding box center [361, 161] width 376 height 23
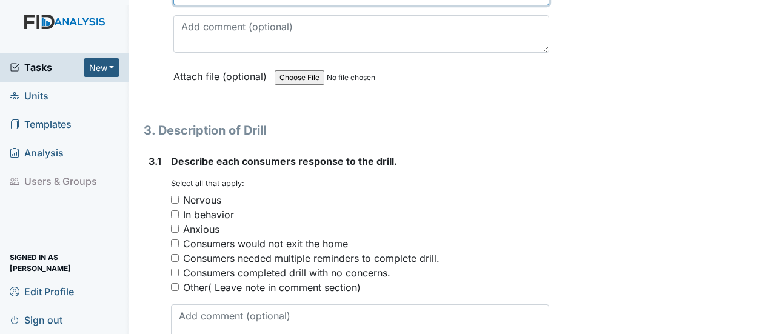
scroll to position [1273, 0]
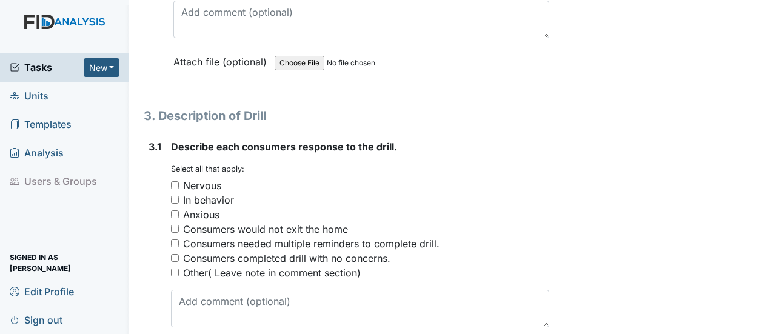
type input "All consumers was in bedroom watching tv or on phone."
click at [177, 254] on input "Consumers completed drill with no concerns." at bounding box center [175, 258] width 8 height 8
checkbox input "true"
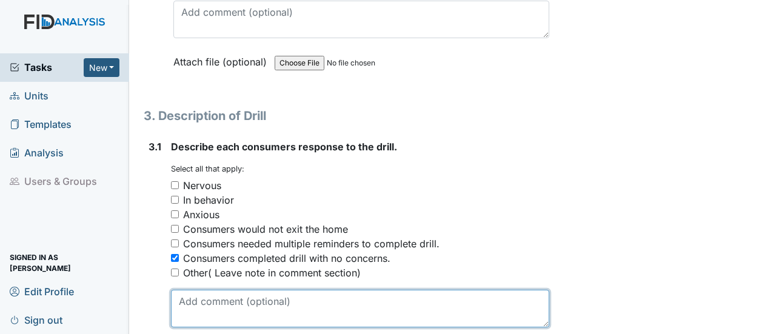
click at [209, 290] on textarea at bounding box center [360, 309] width 378 height 38
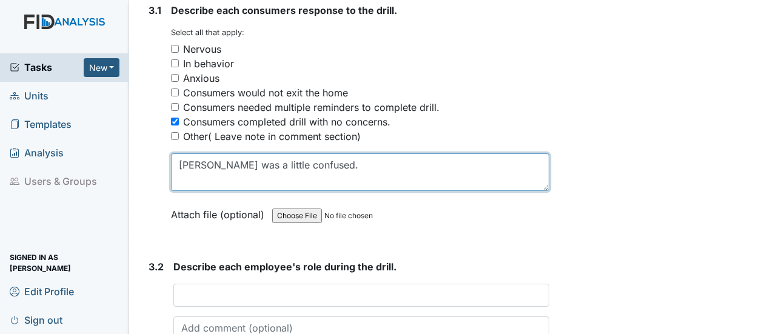
scroll to position [1455, 0]
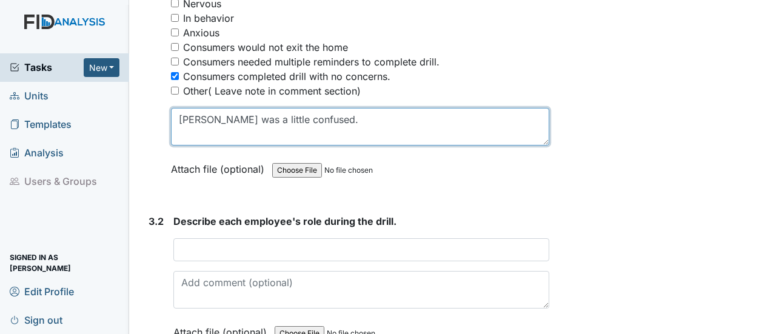
type textarea "Kimberly was a little confused."
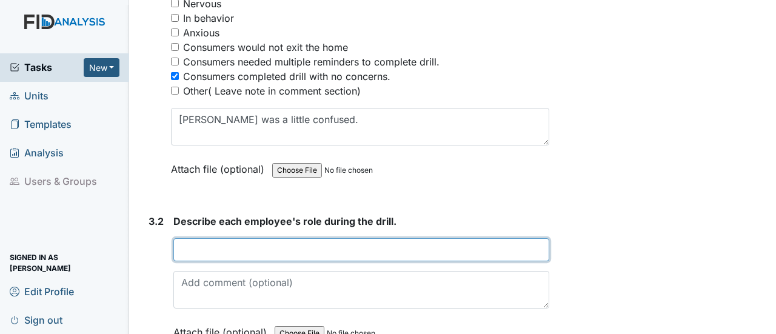
click at [203, 238] on input "text" at bounding box center [361, 249] width 376 height 23
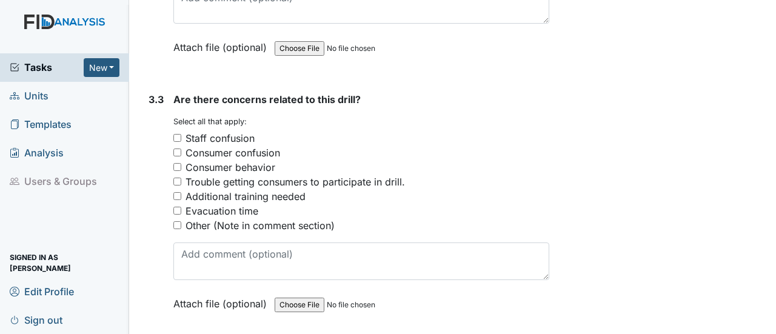
scroll to position [1759, 0]
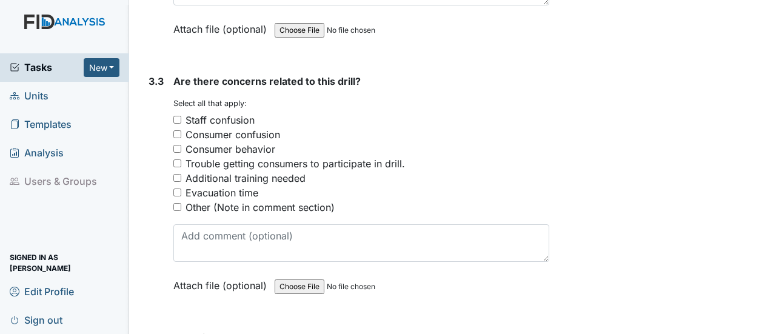
type input "talked with consumers to ensure they knew what to do."
click at [179, 203] on input "Other (Note in comment section)" at bounding box center [177, 207] width 8 height 8
checkbox input "true"
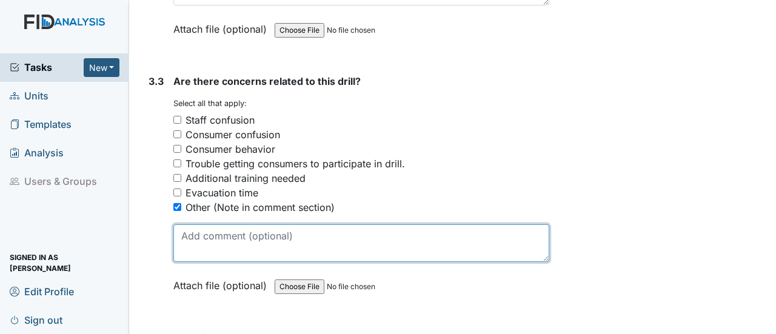
click at [192, 224] on textarea at bounding box center [361, 243] width 376 height 38
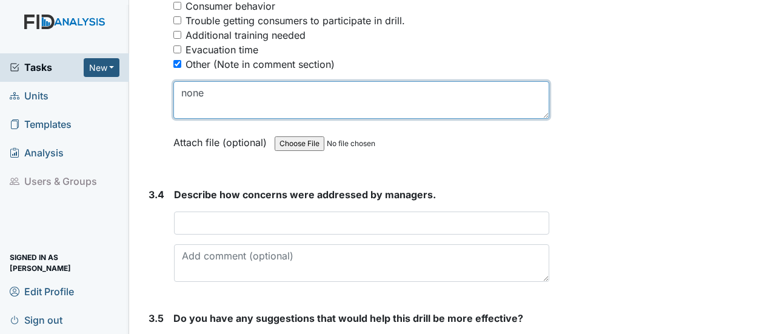
scroll to position [1941, 0]
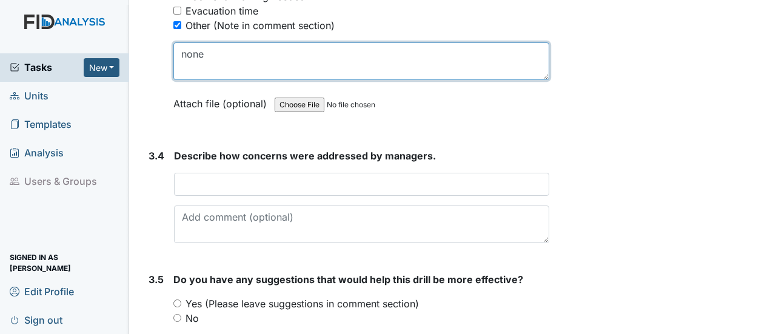
type textarea "none"
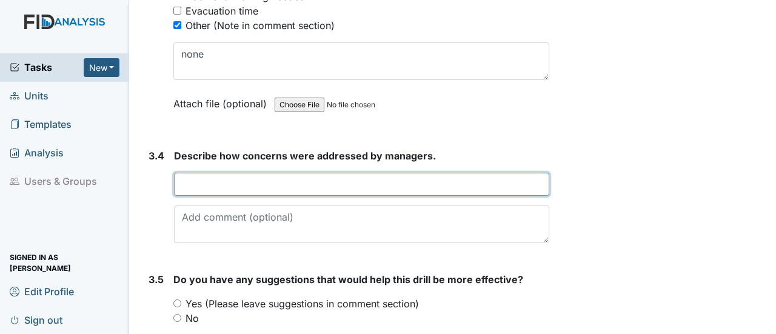
click at [188, 173] on input "text" at bounding box center [361, 184] width 375 height 23
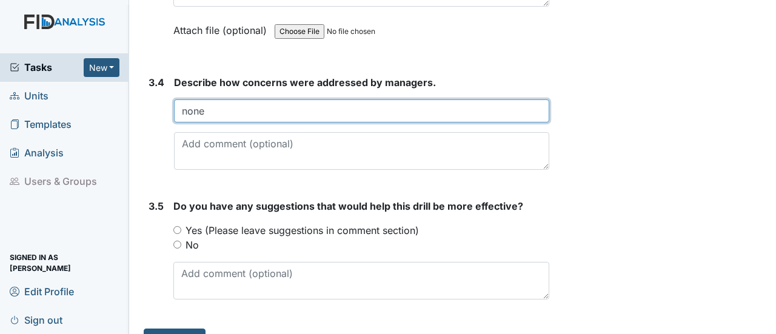
scroll to position [2016, 0]
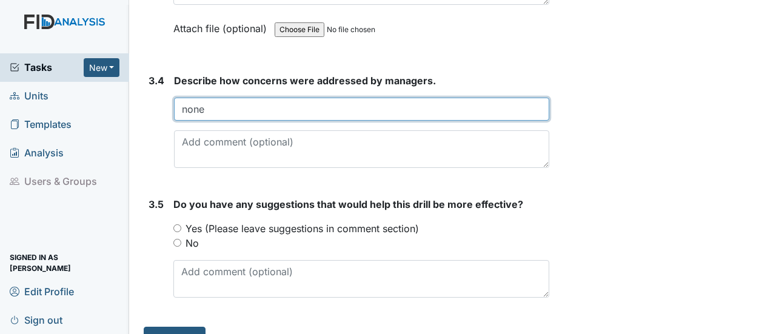
type input "none"
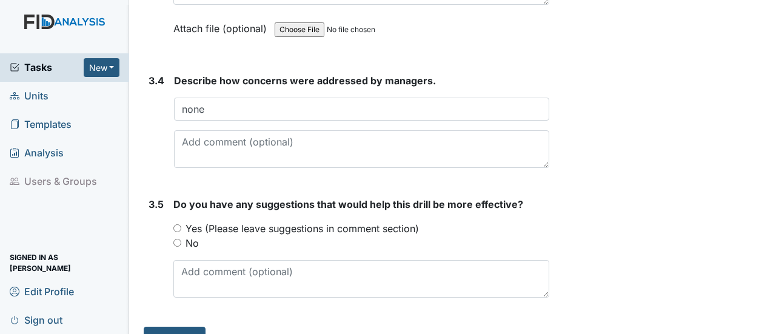
click at [178, 239] on input "No" at bounding box center [177, 243] width 8 height 8
radio input "true"
click at [176, 327] on button "Submit" at bounding box center [175, 338] width 62 height 23
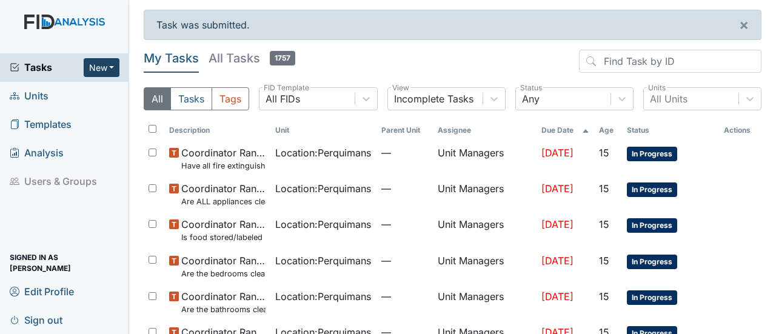
click at [107, 69] on button "New" at bounding box center [102, 67] width 36 height 19
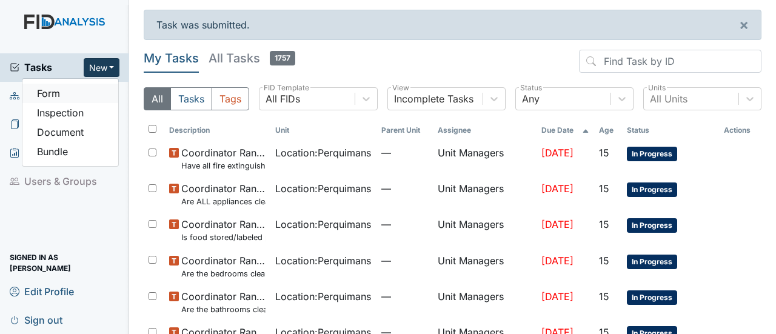
click at [90, 94] on link "Form" at bounding box center [70, 93] width 96 height 19
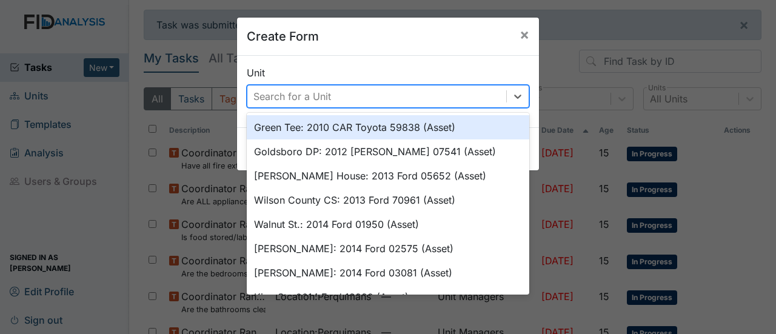
click at [343, 99] on div "Search for a Unit" at bounding box center [376, 97] width 259 height 22
type input "p"
click at [342, 99] on div "e p" at bounding box center [376, 97] width 259 height 22
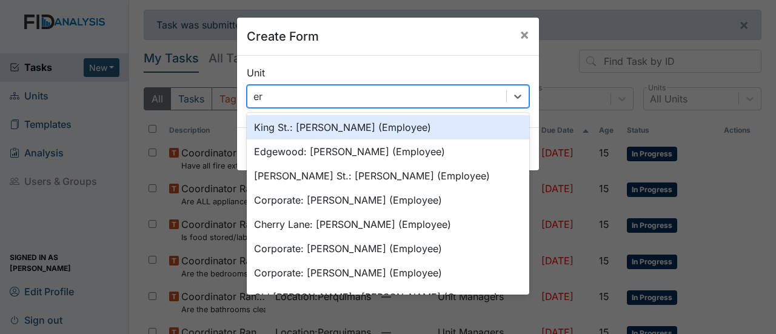
type input "erq"
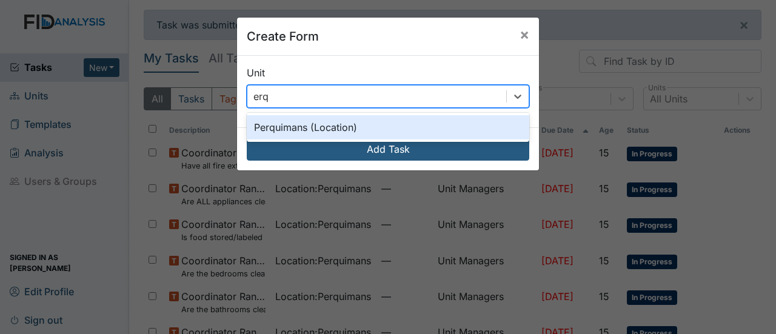
click at [326, 127] on div "Perquimans (Location)" at bounding box center [388, 127] width 283 height 24
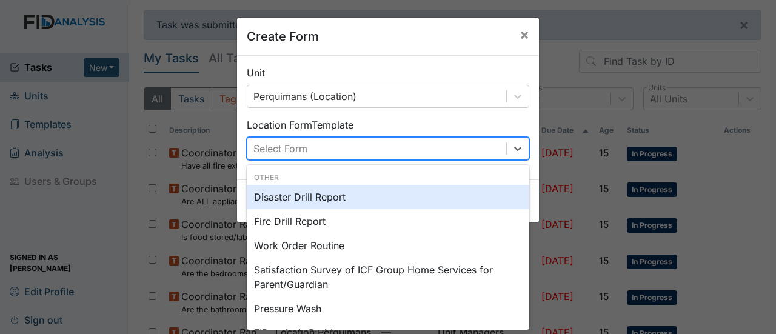
click at [415, 143] on div "Select Form" at bounding box center [376, 149] width 259 height 22
click at [351, 193] on div "Disaster Drill Report" at bounding box center [388, 197] width 283 height 24
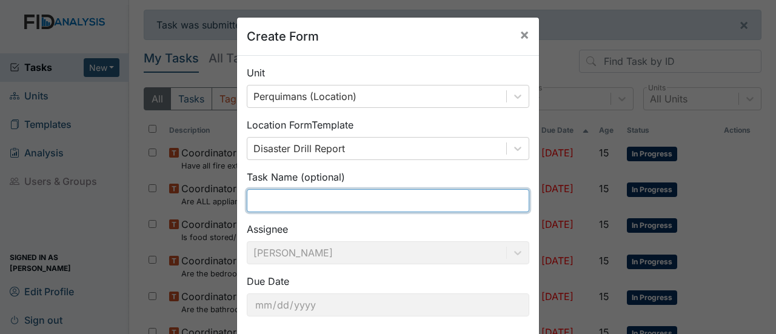
click at [320, 193] on input "text" at bounding box center [388, 200] width 283 height 23
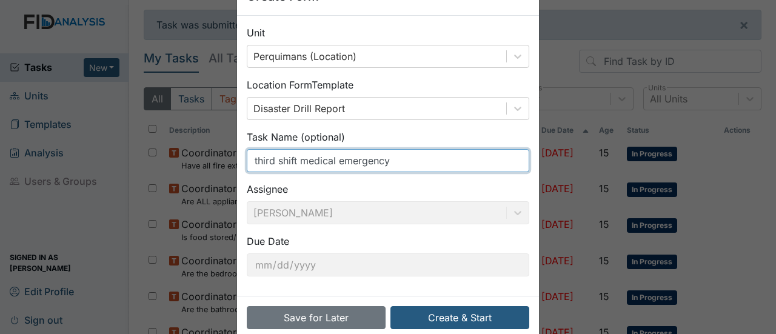
scroll to position [61, 0]
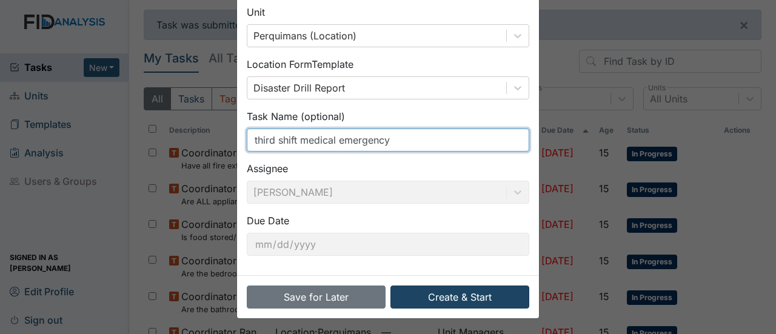
type input "third shift medical emergency"
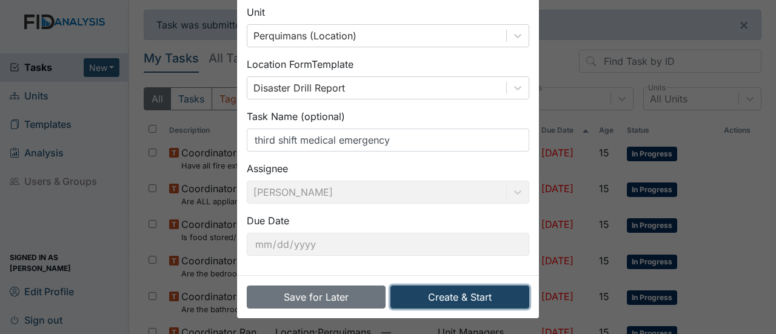
click at [480, 299] on button "Create & Start" at bounding box center [460, 297] width 139 height 23
